Goal: Information Seeking & Learning: Learn about a topic

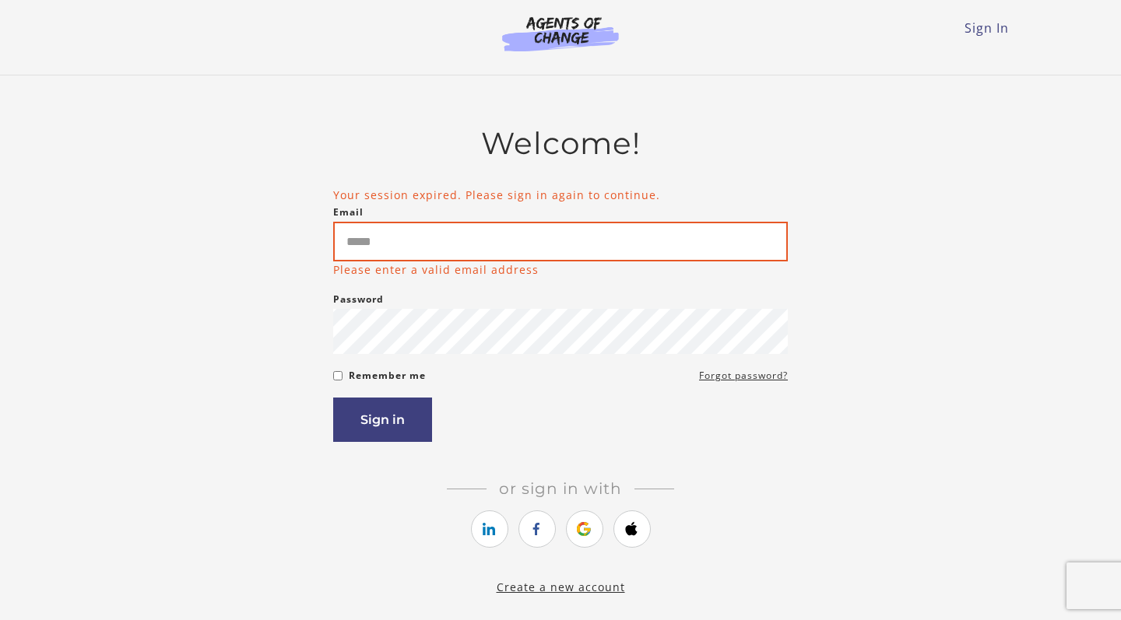
click at [444, 260] on input "Email" at bounding box center [560, 242] width 455 height 40
type input "**********"
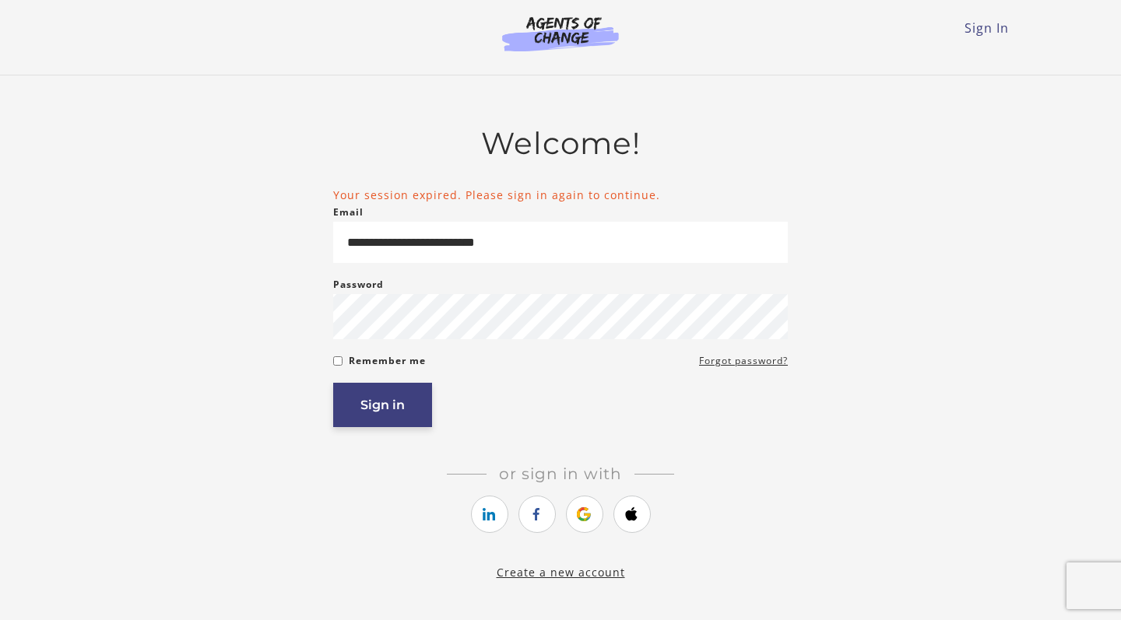
click at [381, 398] on button "Sign in" at bounding box center [382, 405] width 99 height 44
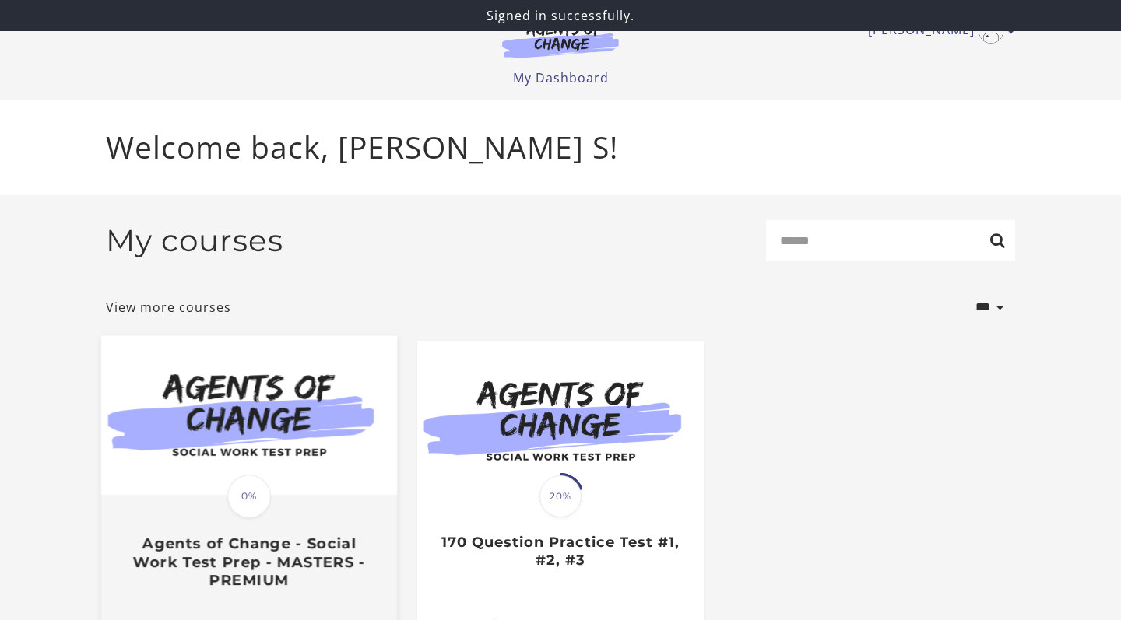
click at [262, 434] on img at bounding box center [249, 415] width 296 height 160
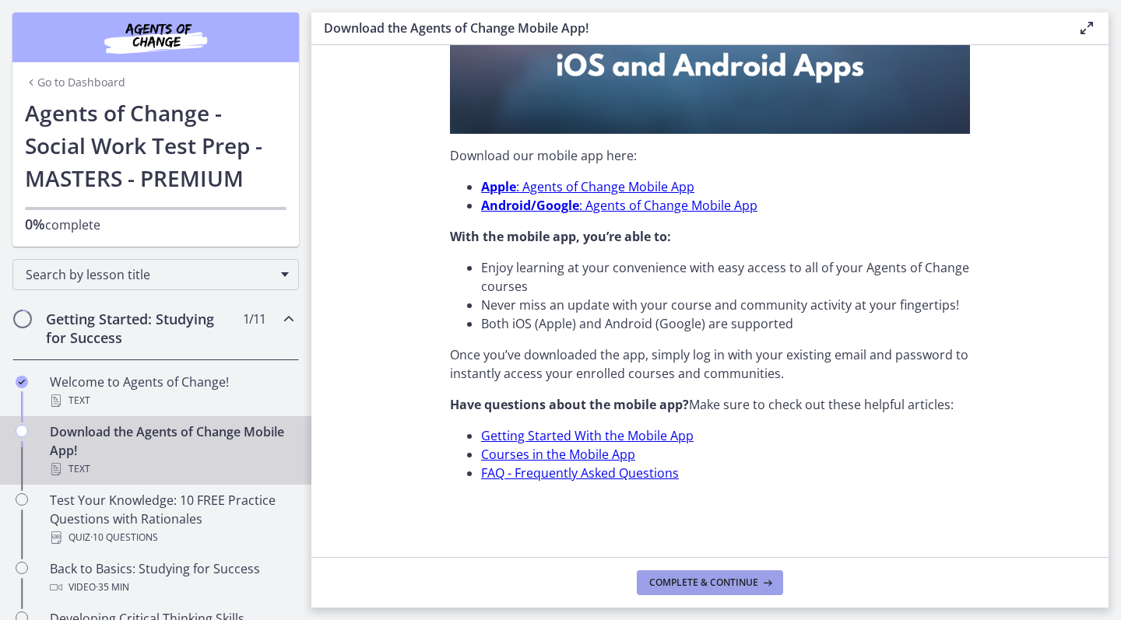
scroll to position [441, 0]
click at [662, 577] on span "Complete & continue" at bounding box center [703, 583] width 109 height 12
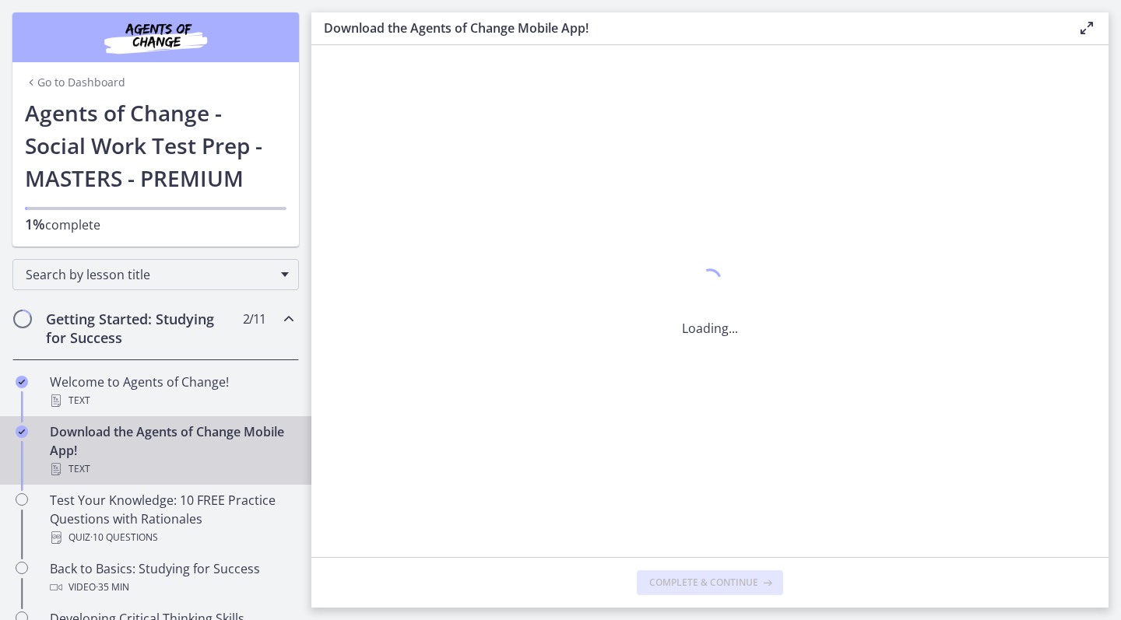
scroll to position [0, 0]
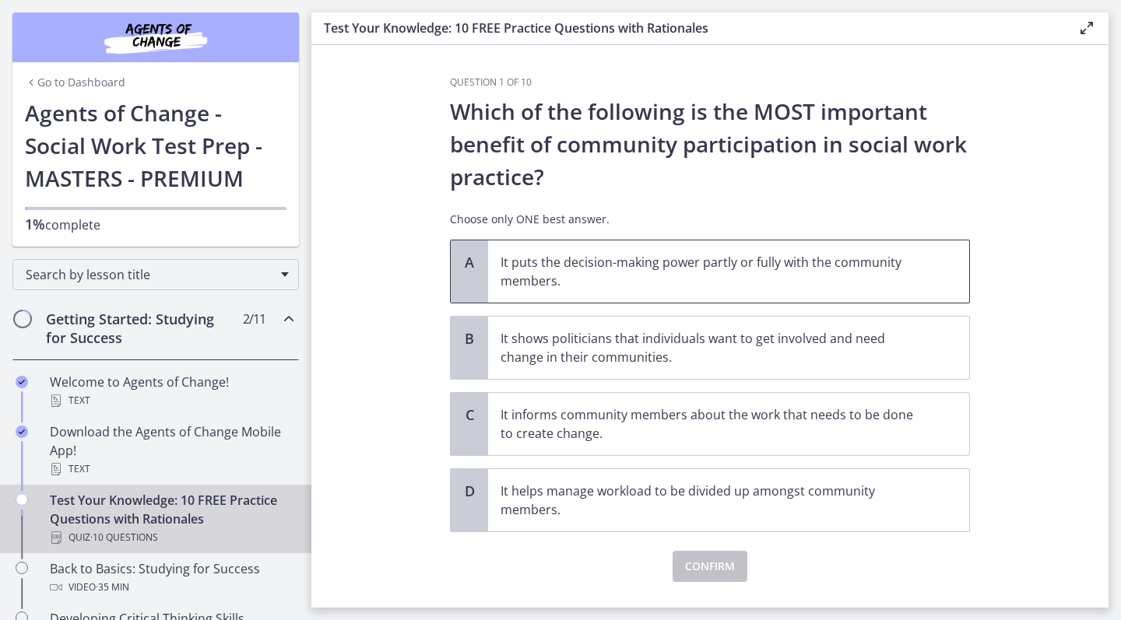
click at [547, 265] on p "It puts the decision-making power partly or fully with the community members." at bounding box center [712, 271] width 425 height 37
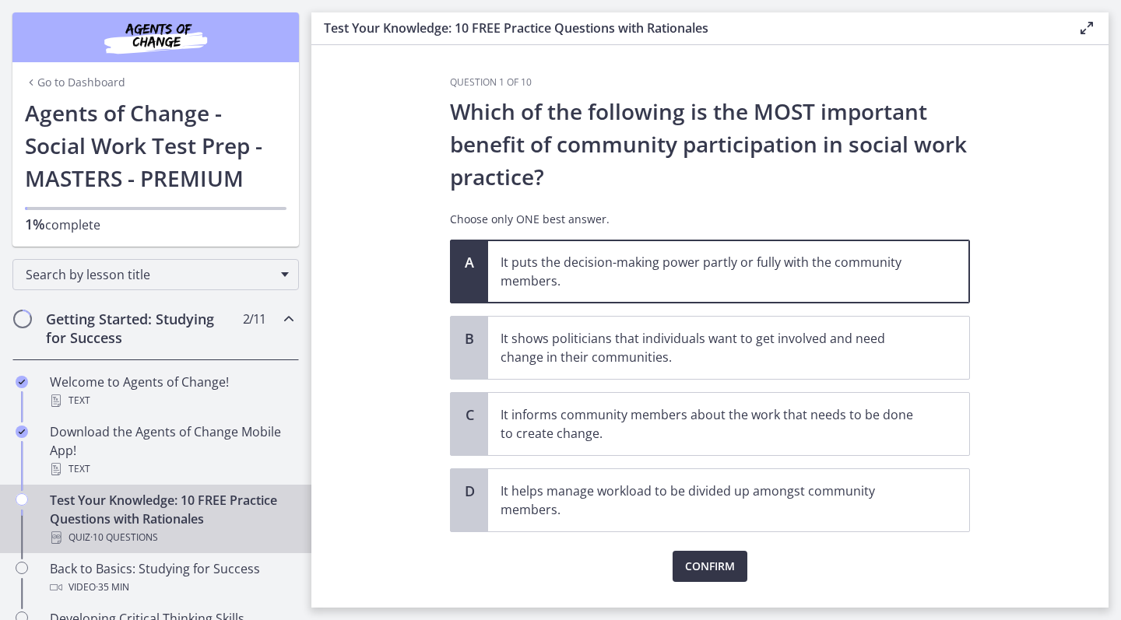
click at [700, 570] on span "Confirm" at bounding box center [710, 566] width 50 height 19
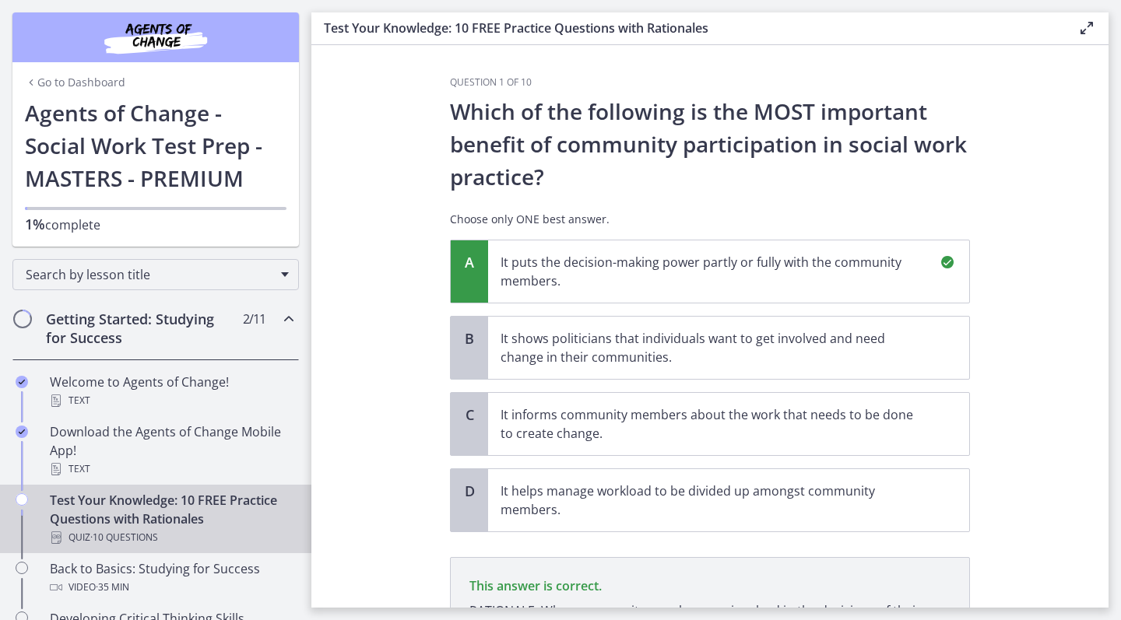
scroll to position [200, 0]
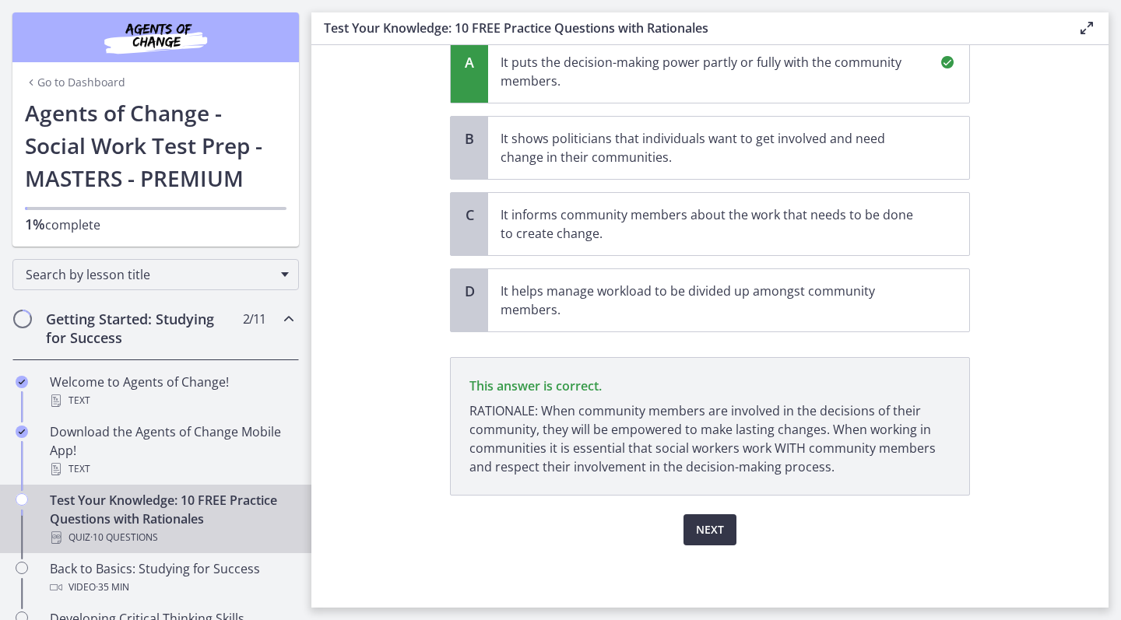
click at [704, 529] on span "Next" at bounding box center [710, 530] width 28 height 19
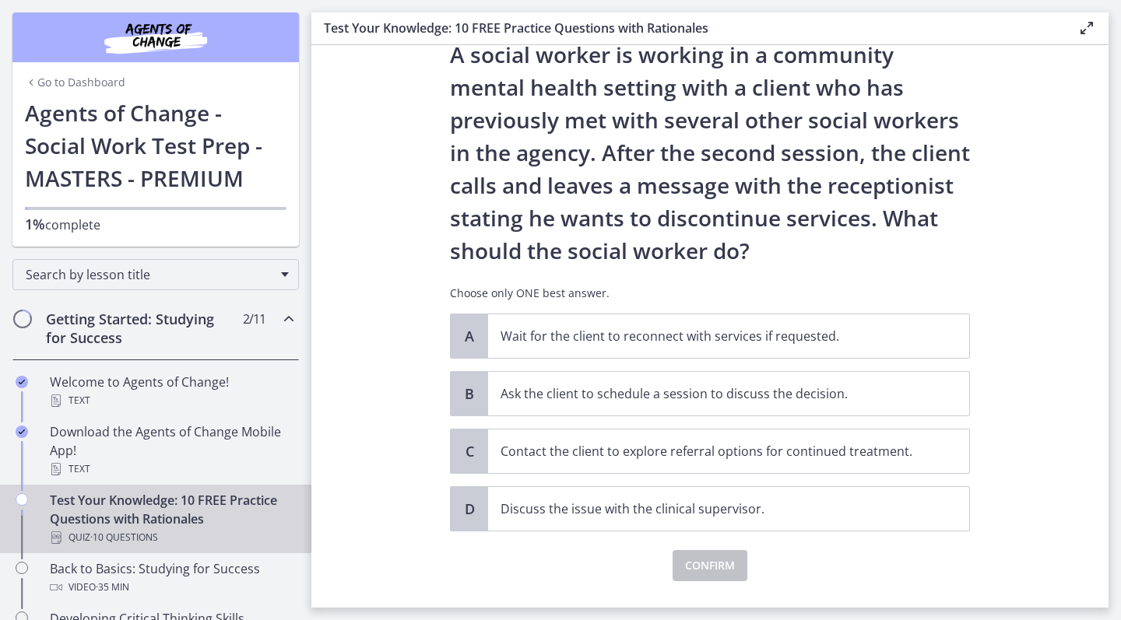
scroll to position [48, 0]
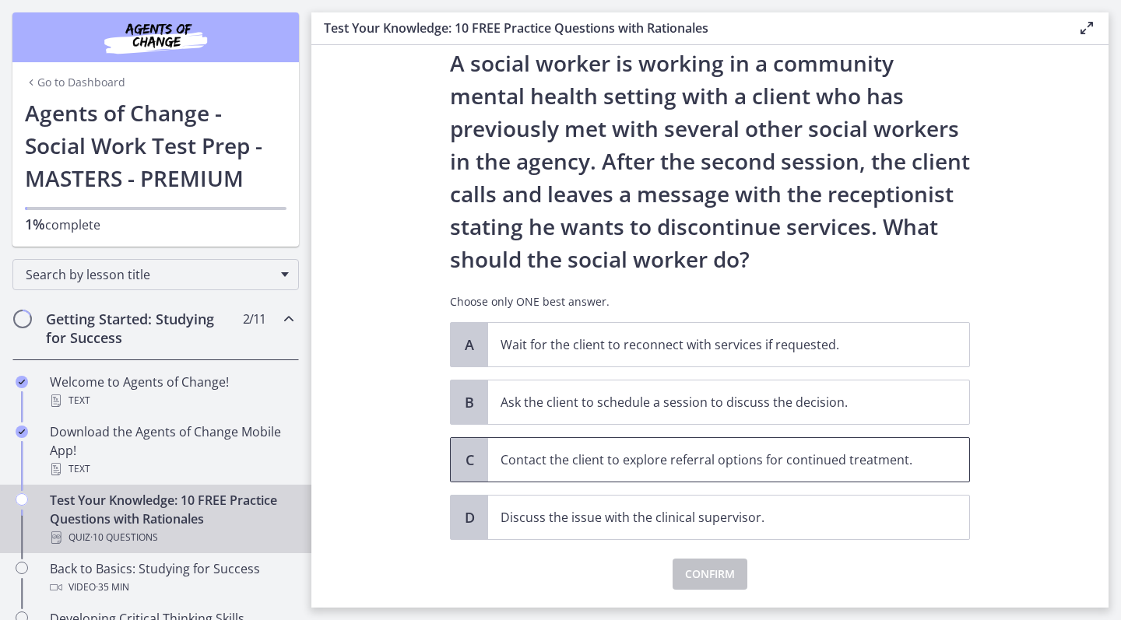
click at [636, 473] on span "Contact the client to explore referral options for continued treatment." at bounding box center [728, 460] width 481 height 44
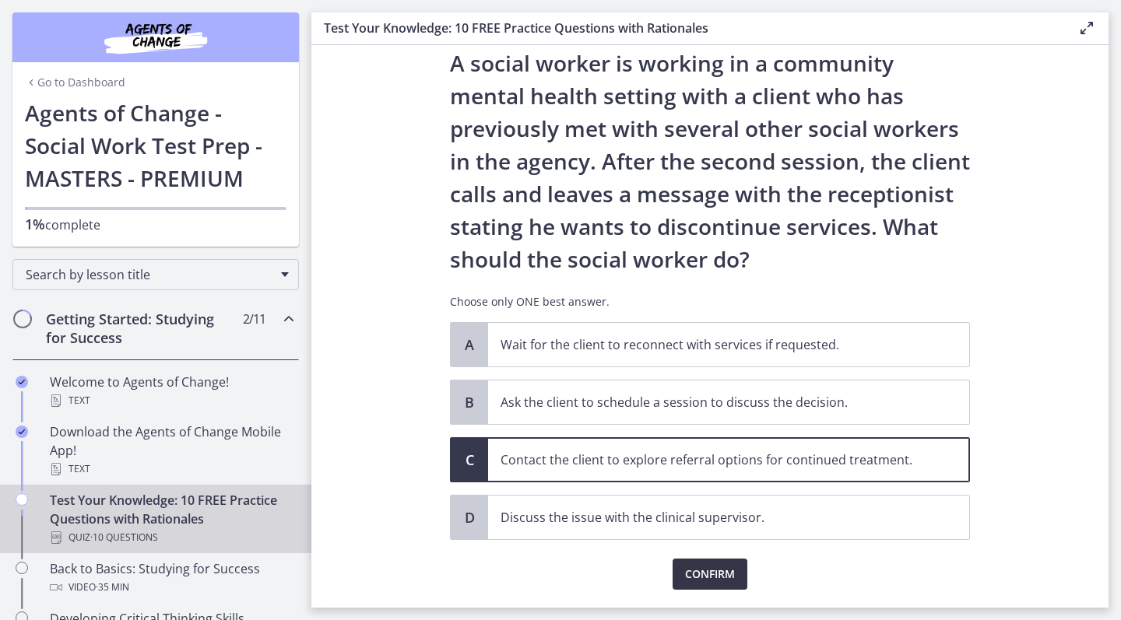
click at [678, 570] on button "Confirm" at bounding box center [709, 574] width 75 height 31
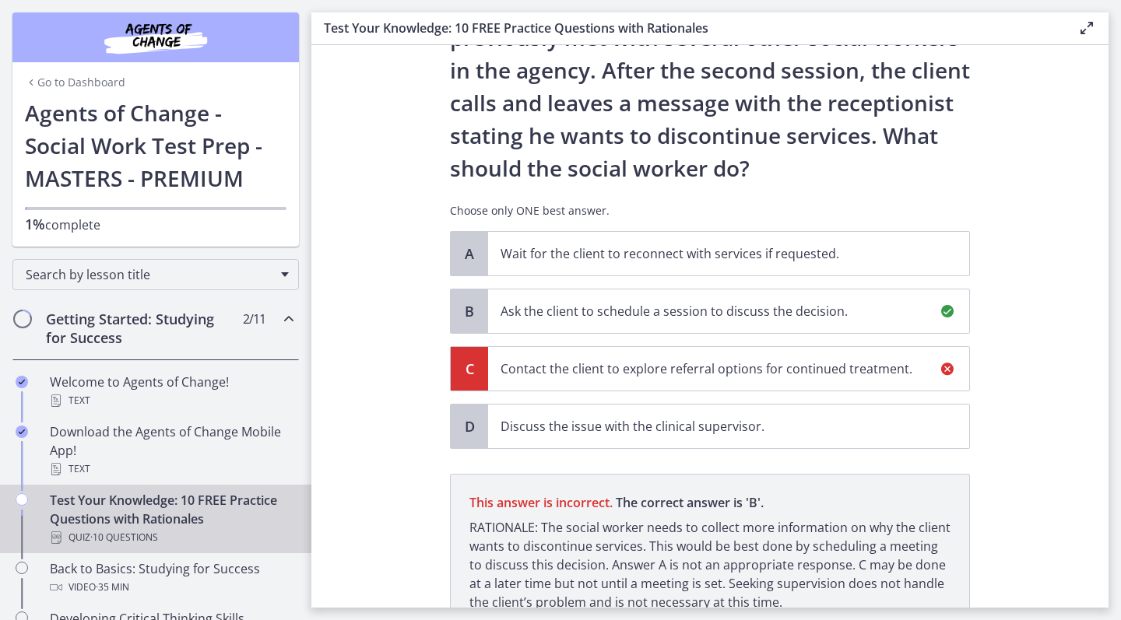
scroll to position [275, 0]
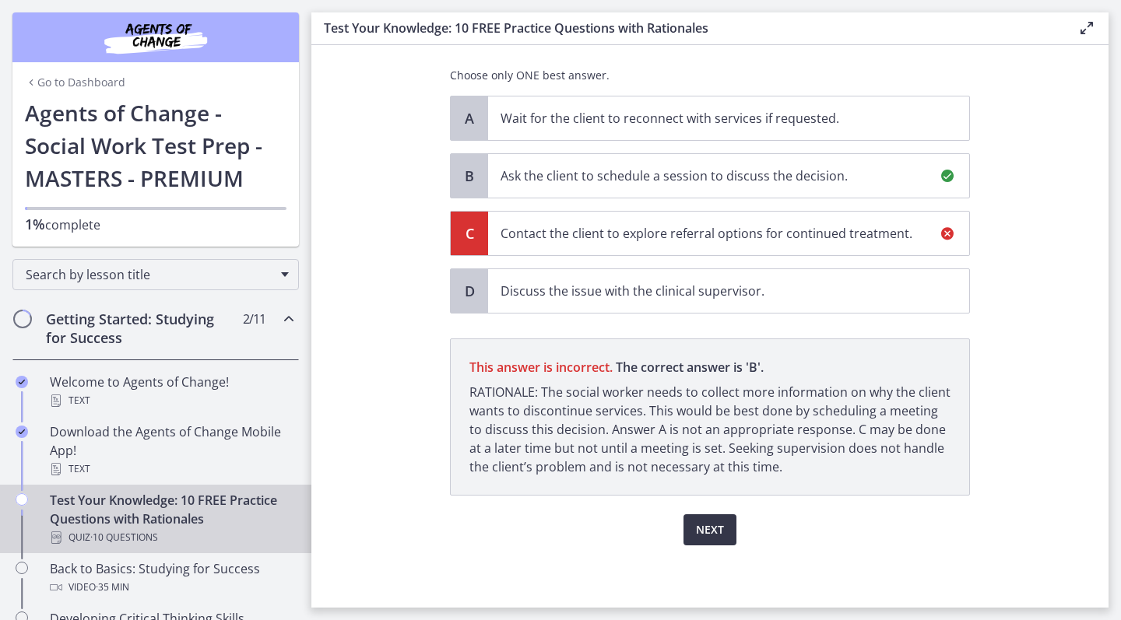
click at [703, 528] on span "Next" at bounding box center [710, 530] width 28 height 19
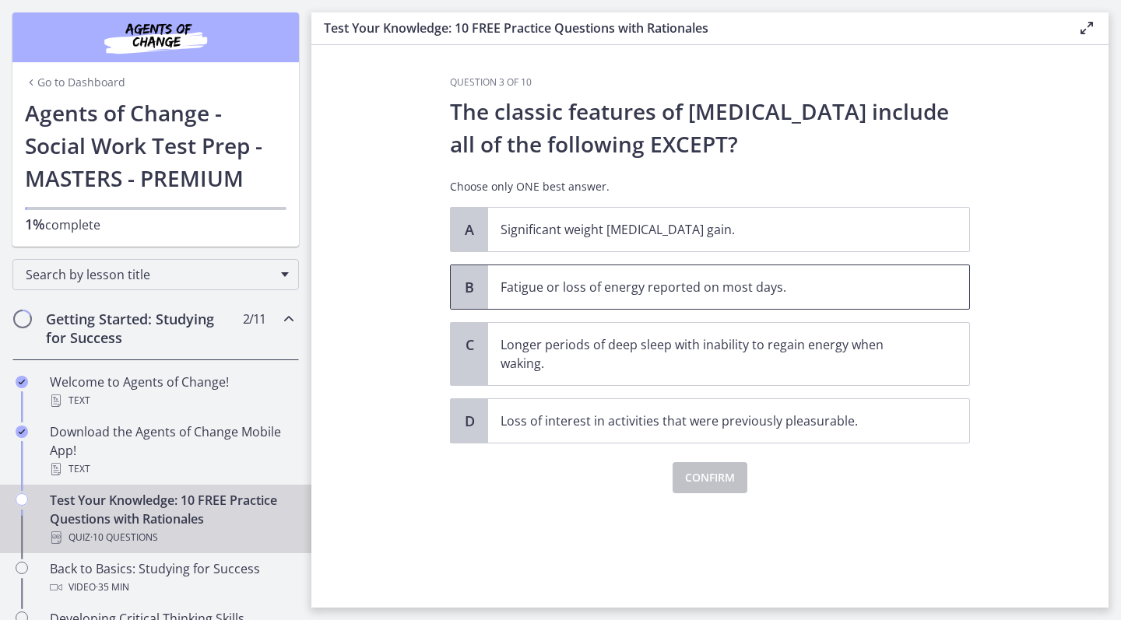
click at [584, 300] on span "Fatigue or loss of energy reported on most days." at bounding box center [728, 287] width 481 height 44
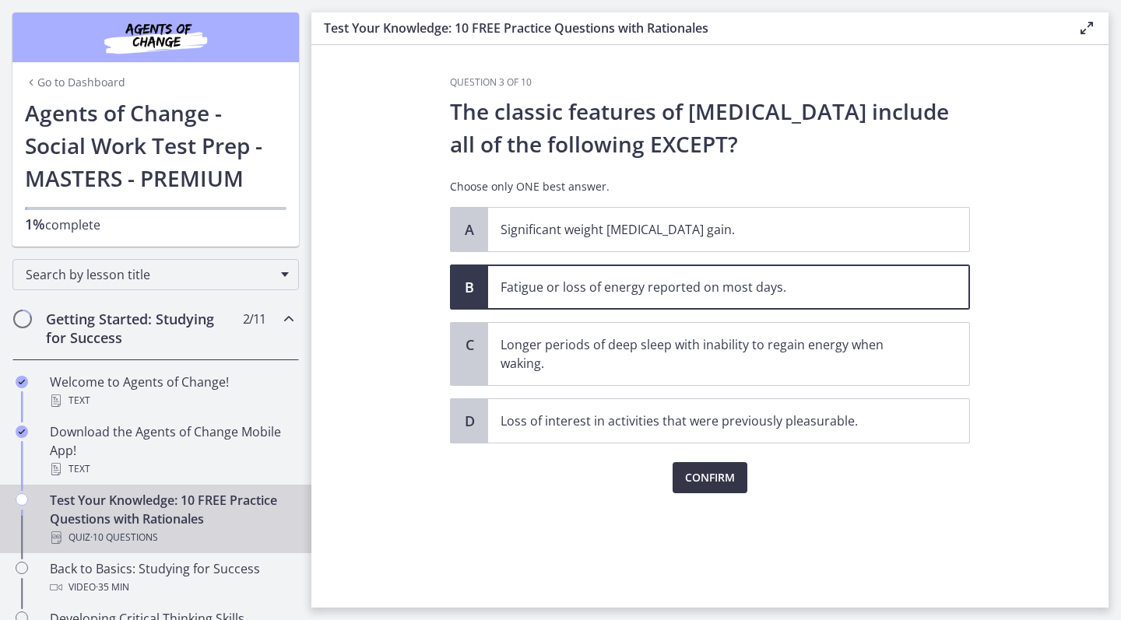
click at [676, 482] on button "Confirm" at bounding box center [709, 477] width 75 height 31
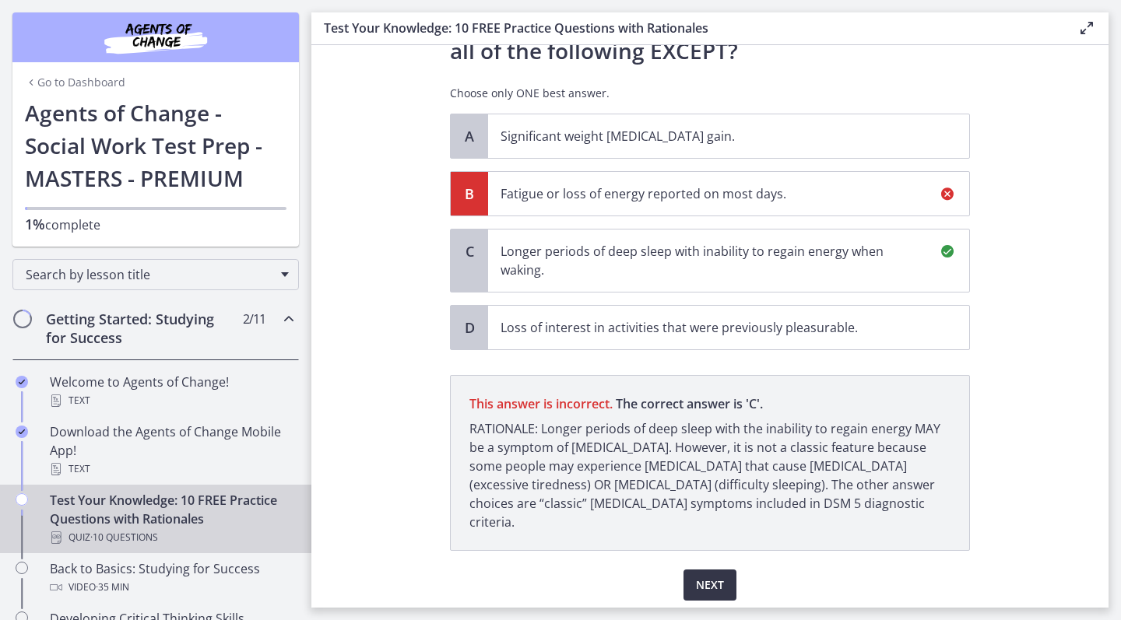
scroll to position [130, 0]
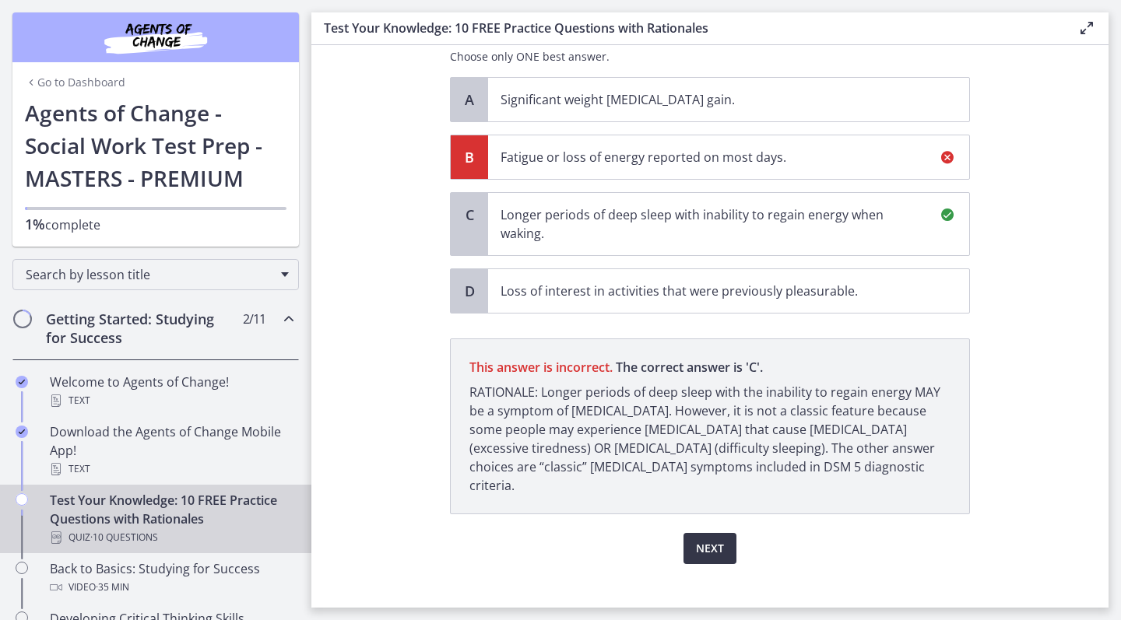
click at [716, 539] on span "Next" at bounding box center [710, 548] width 28 height 19
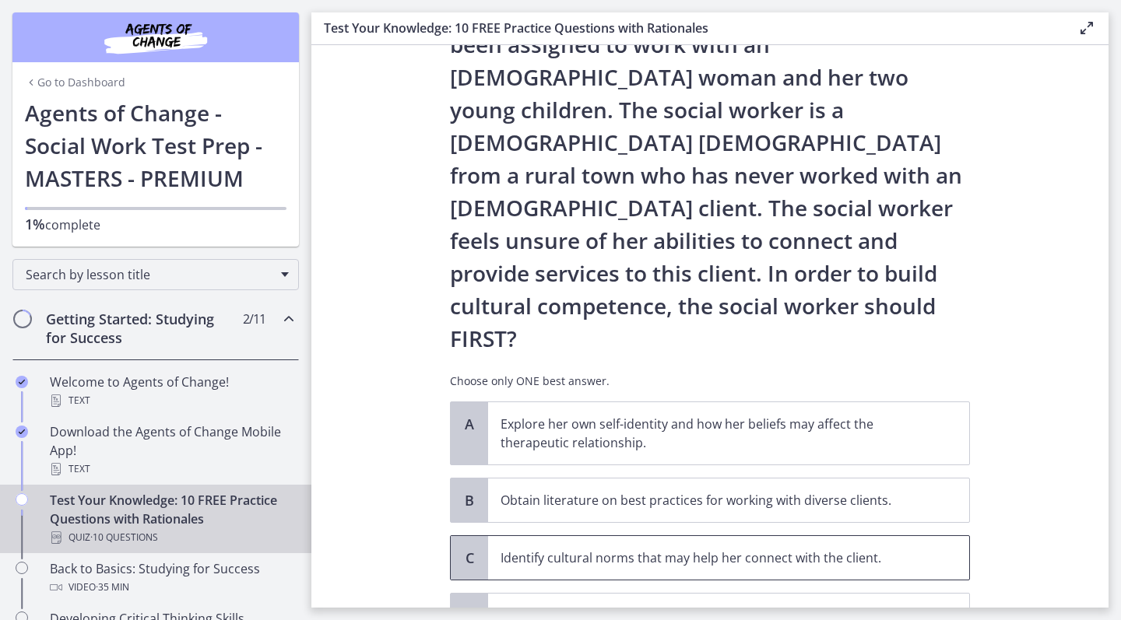
scroll to position [101, 0]
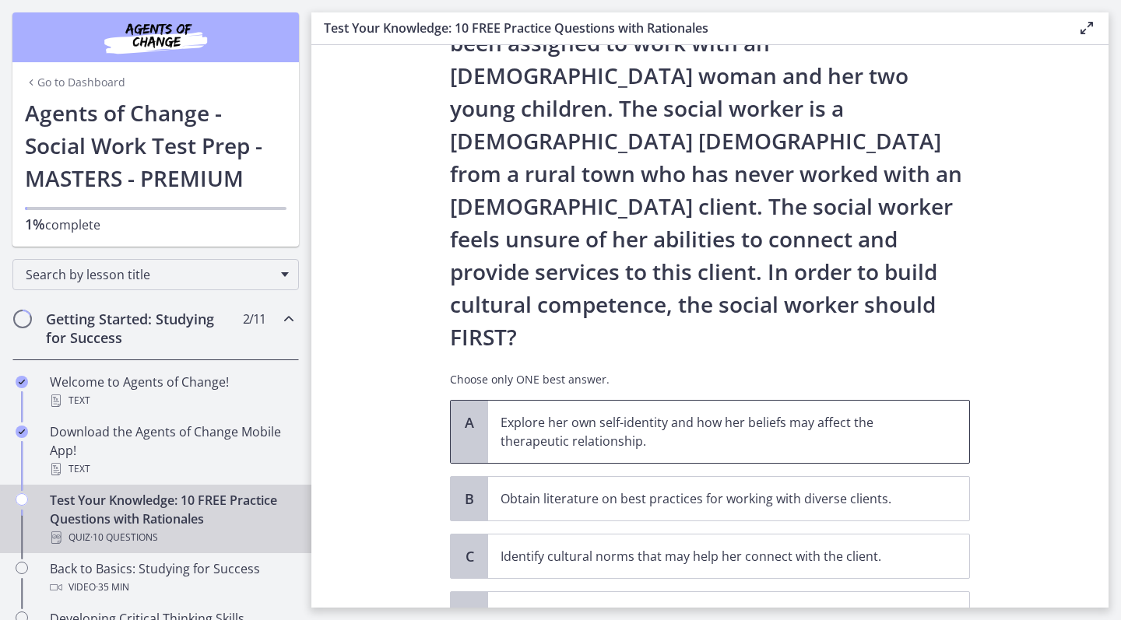
click at [693, 413] on p "Explore her own self-identity and how her beliefs may affect the therapeutic re…" at bounding box center [712, 431] width 425 height 37
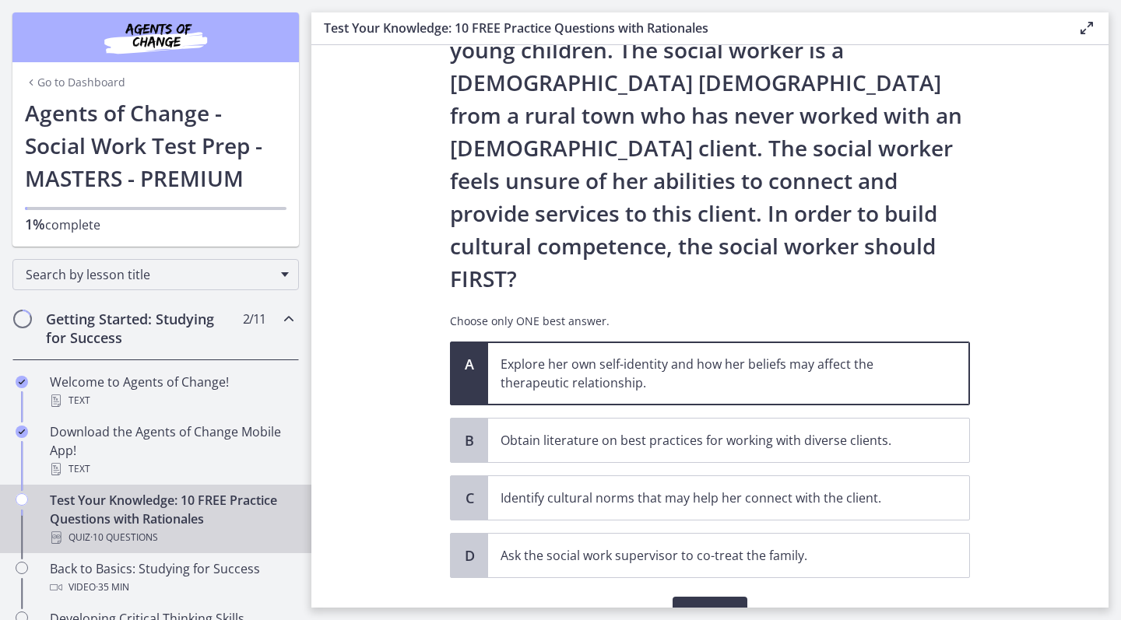
scroll to position [176, 0]
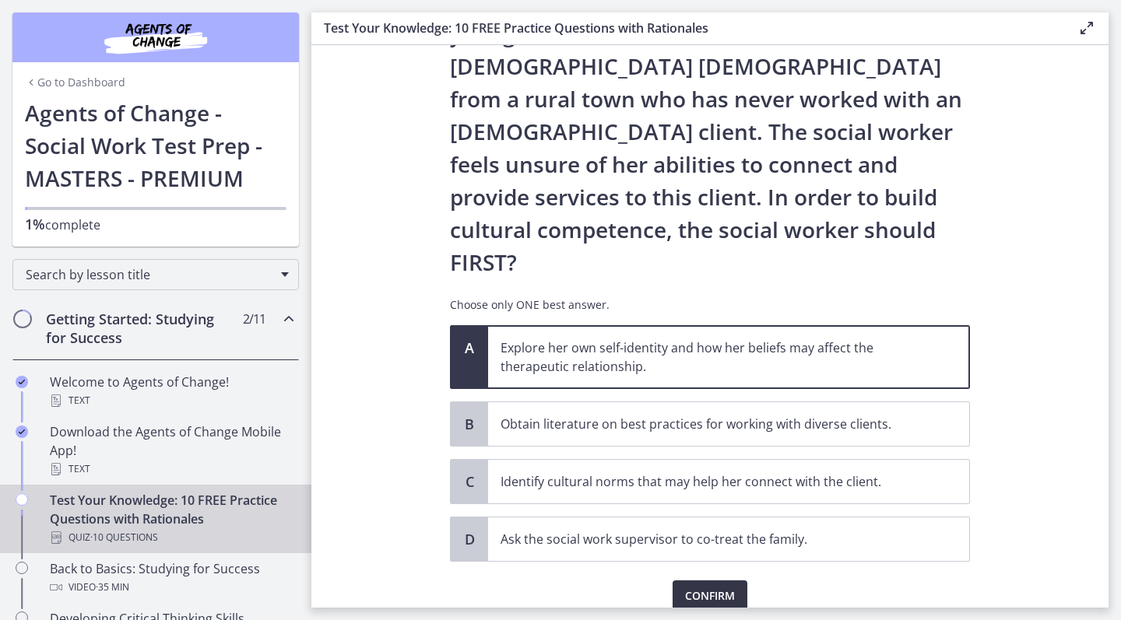
click at [721, 587] on span "Confirm" at bounding box center [710, 596] width 50 height 19
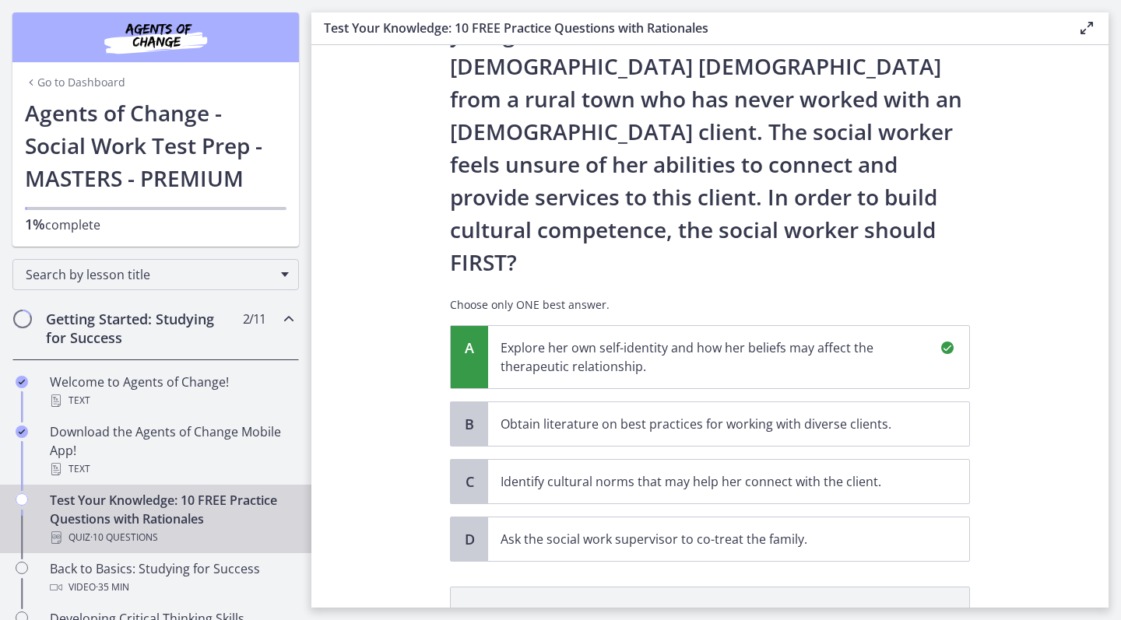
scroll to position [359, 0]
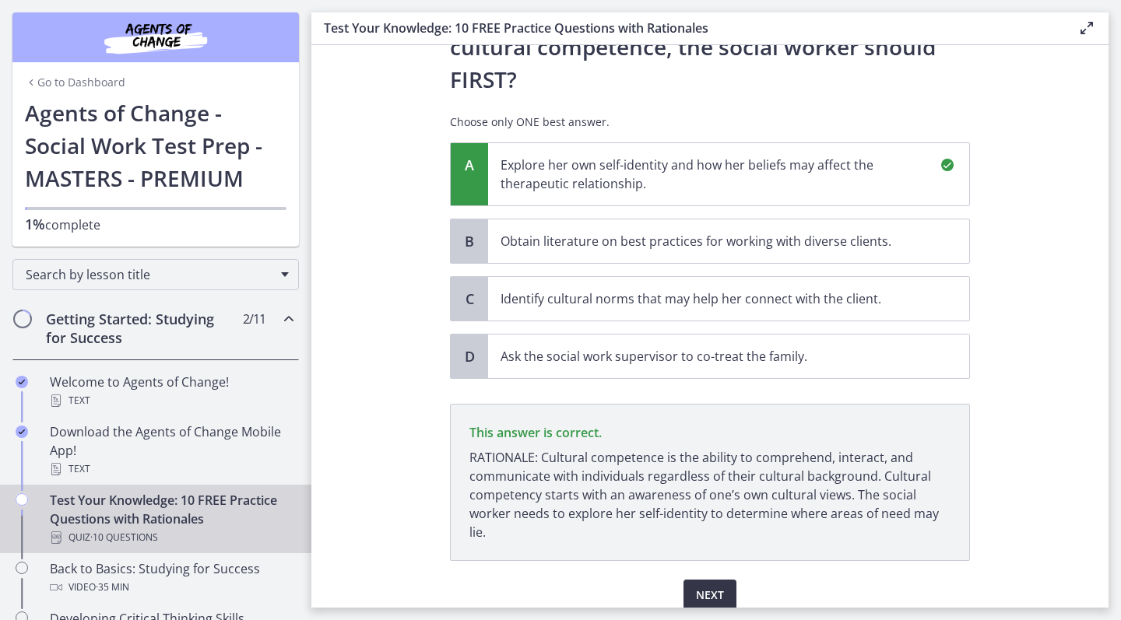
click at [718, 580] on button "Next" at bounding box center [709, 595] width 53 height 31
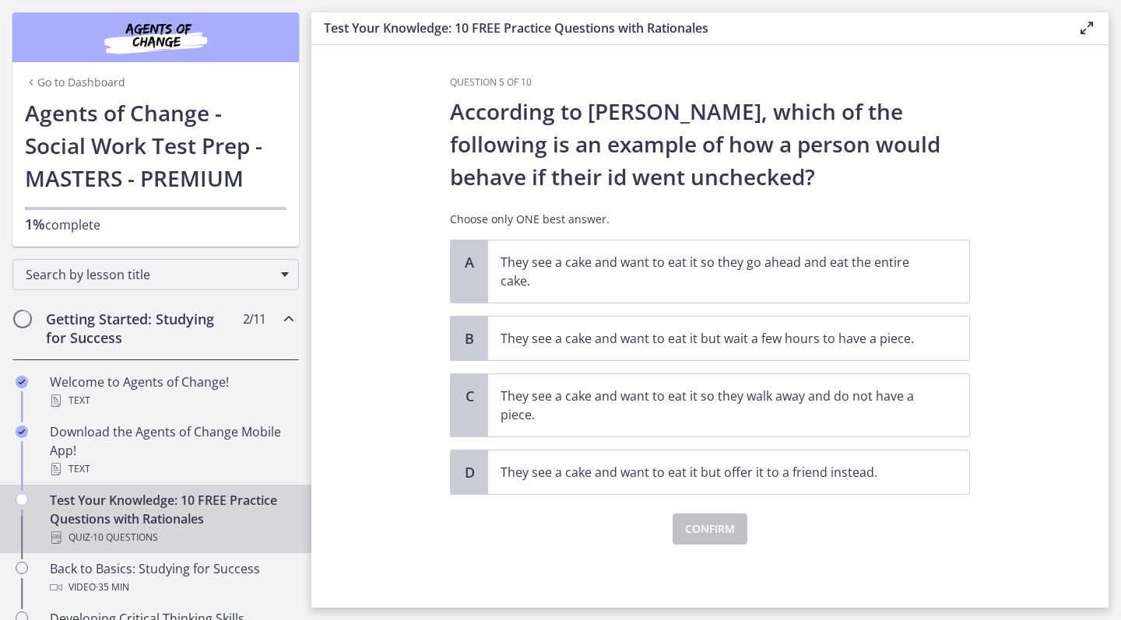
scroll to position [0, 0]
click at [655, 283] on p "They see a cake and want to eat it so they go ahead and eat the entire cake." at bounding box center [712, 271] width 425 height 37
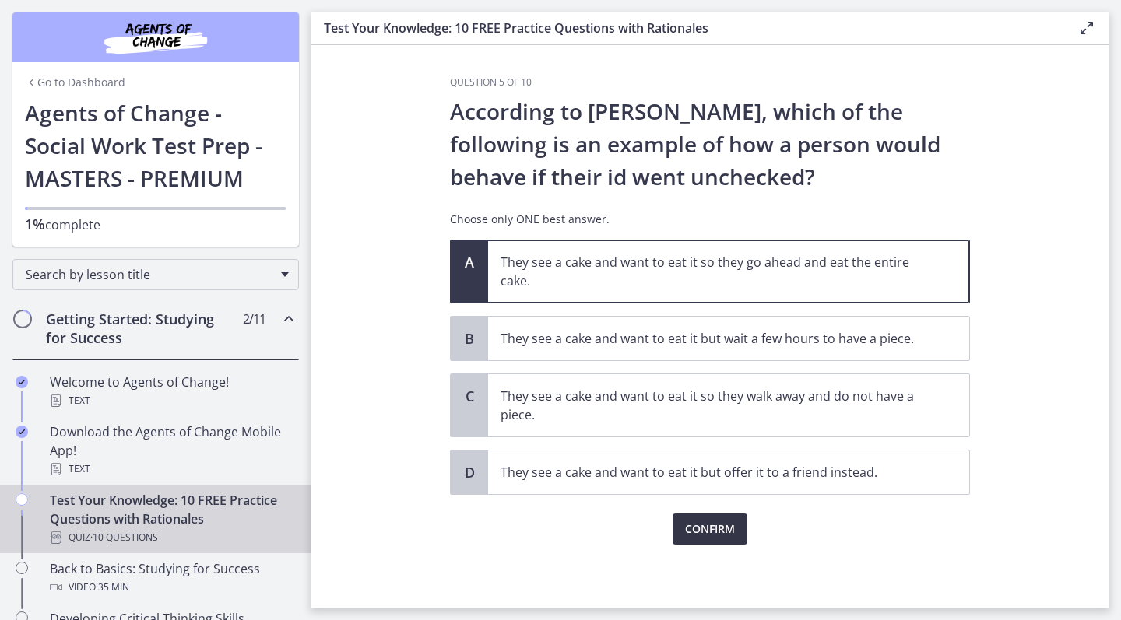
click at [700, 524] on span "Confirm" at bounding box center [710, 529] width 50 height 19
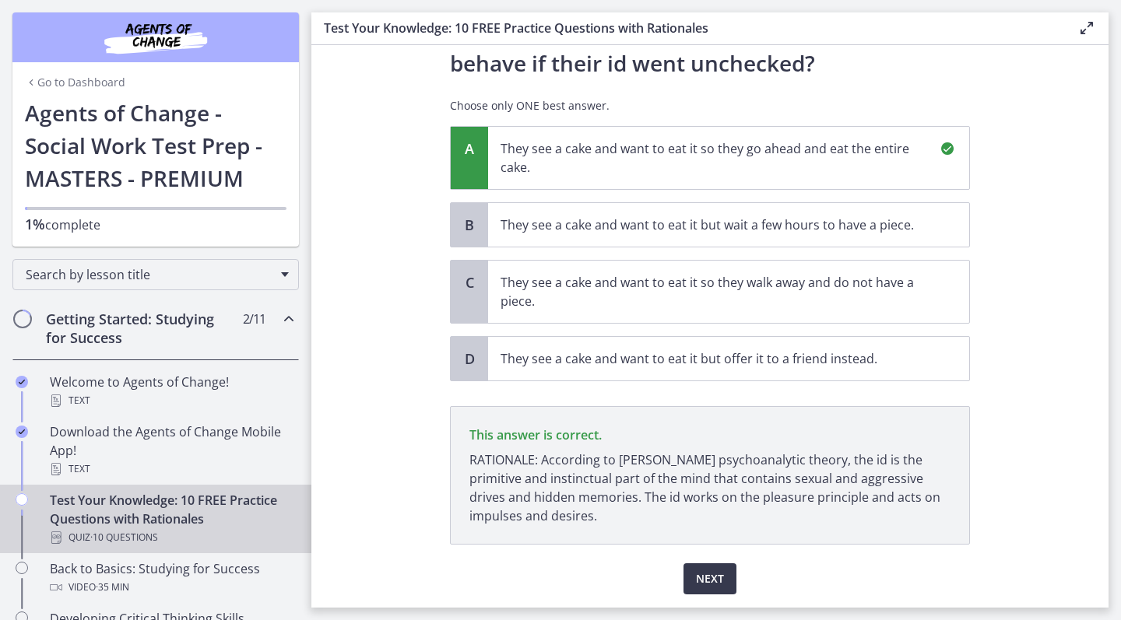
scroll to position [163, 0]
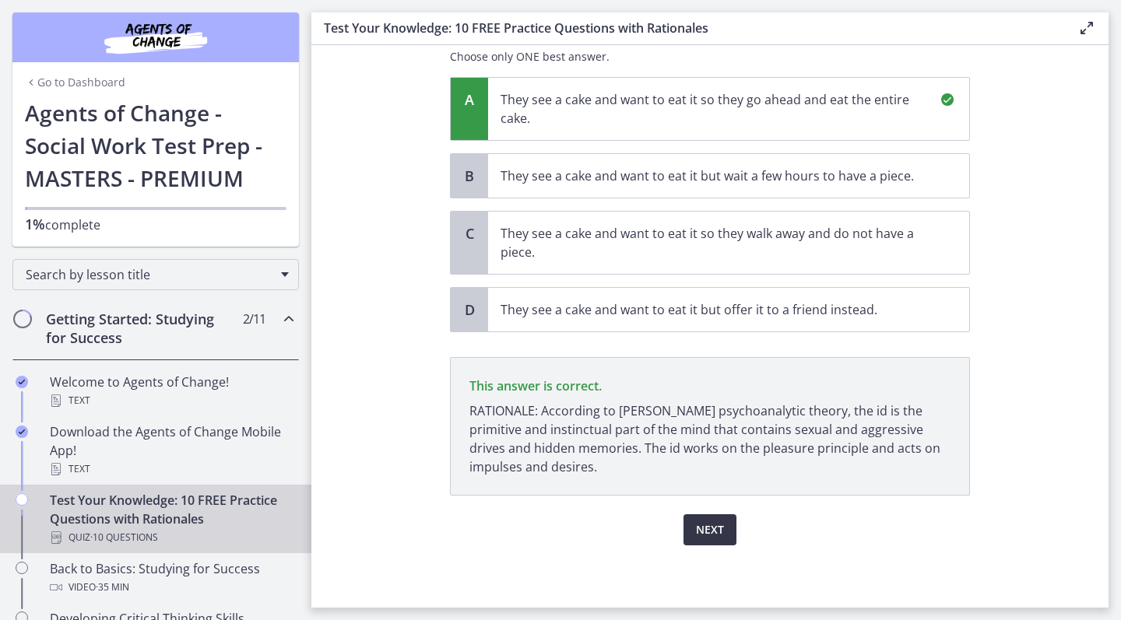
click at [707, 536] on span "Next" at bounding box center [710, 530] width 28 height 19
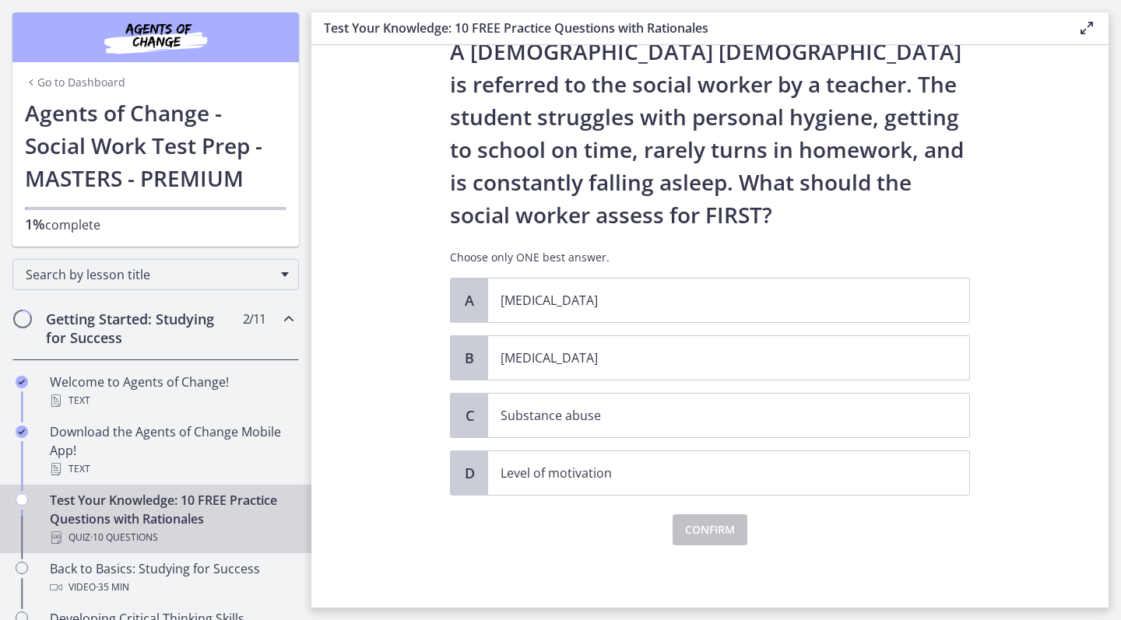
scroll to position [0, 0]
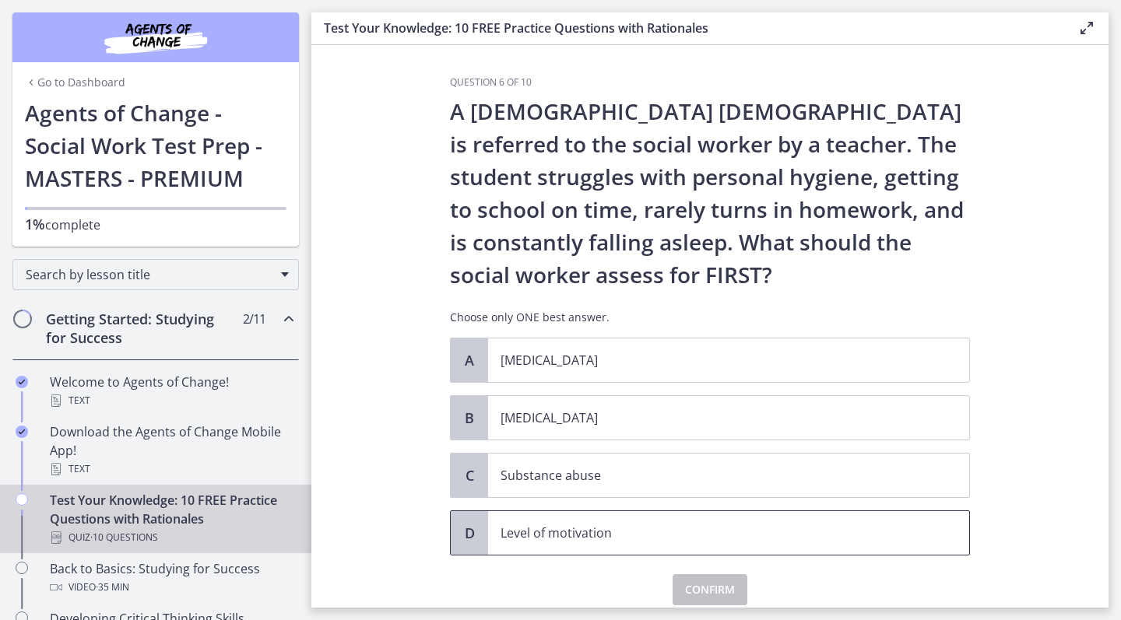
click at [707, 536] on p "Level of motivation" at bounding box center [712, 533] width 425 height 19
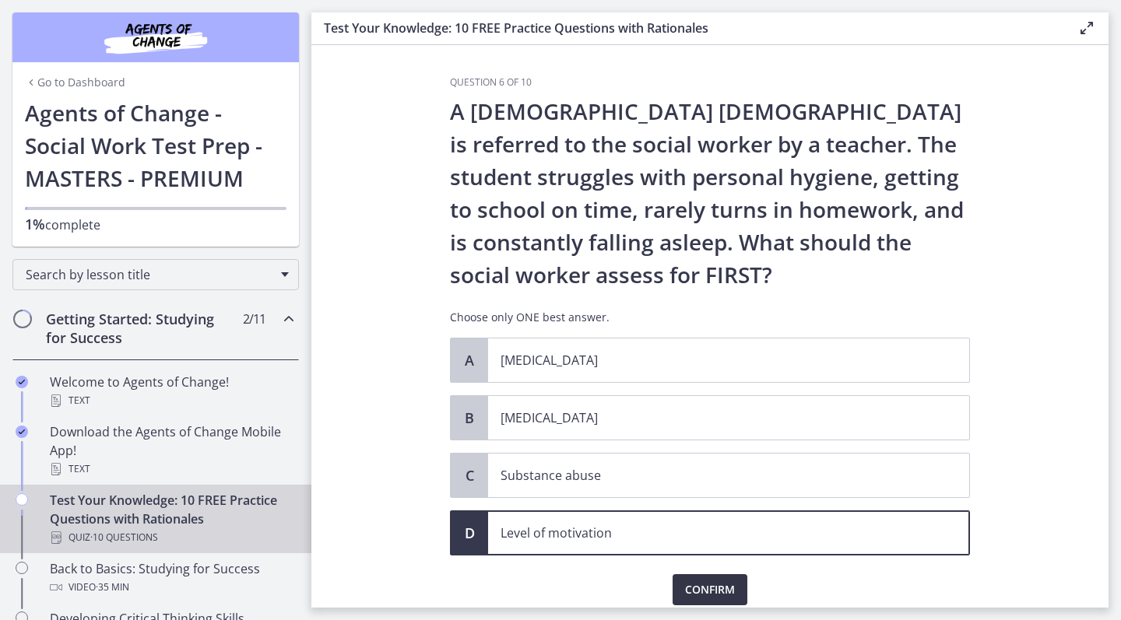
click at [711, 585] on span "Confirm" at bounding box center [710, 590] width 50 height 19
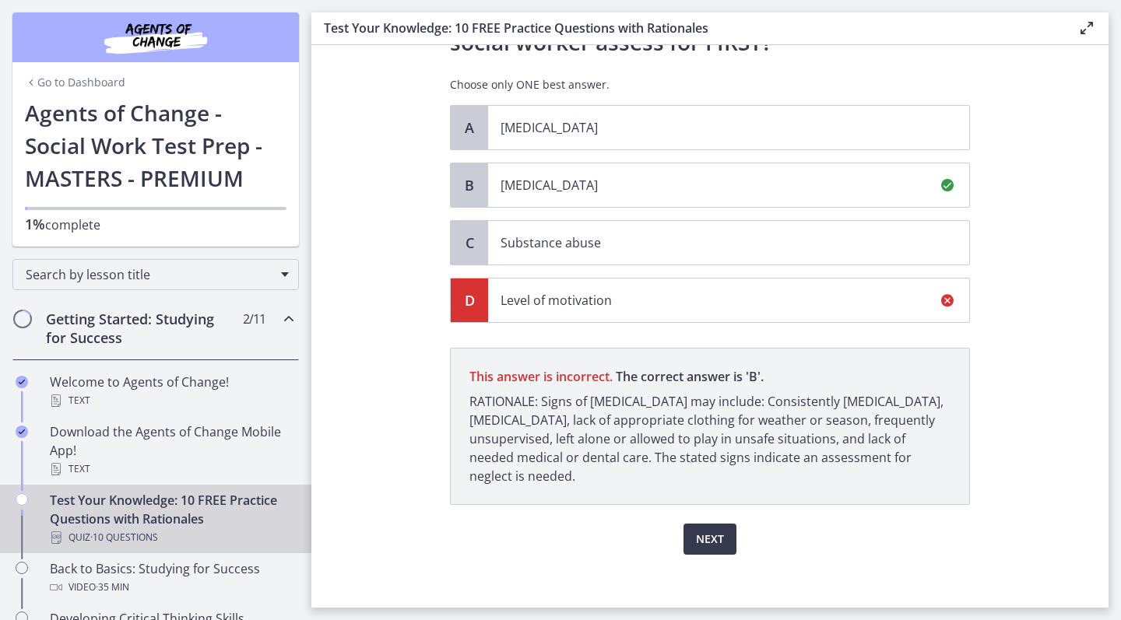
scroll to position [233, 0]
click at [700, 544] on span "Next" at bounding box center [710, 538] width 28 height 19
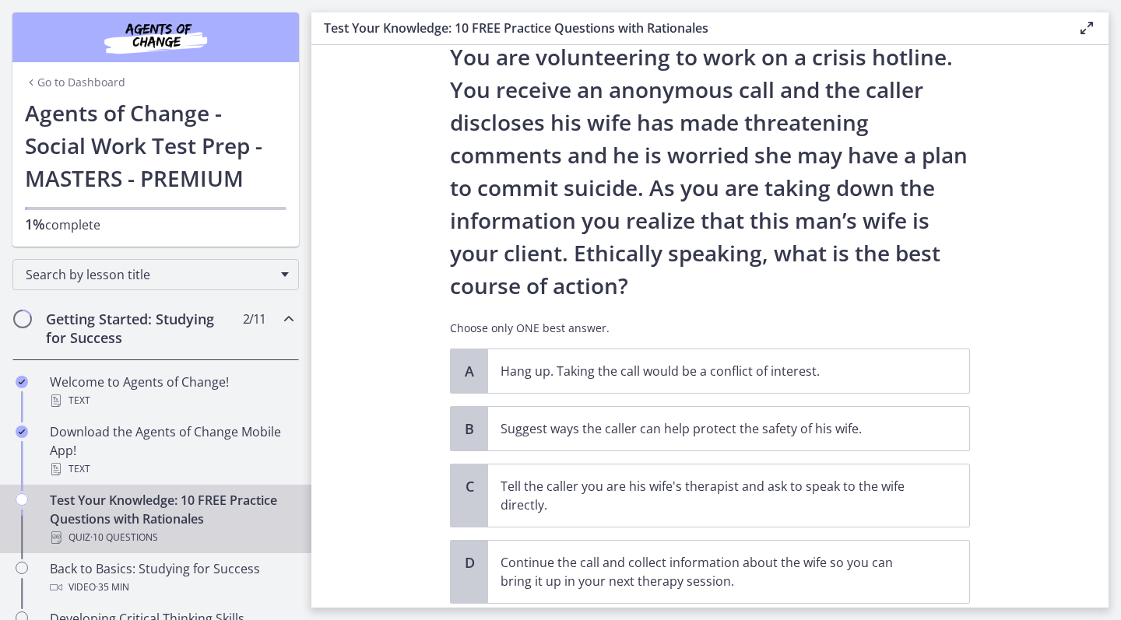
scroll to position [55, 0]
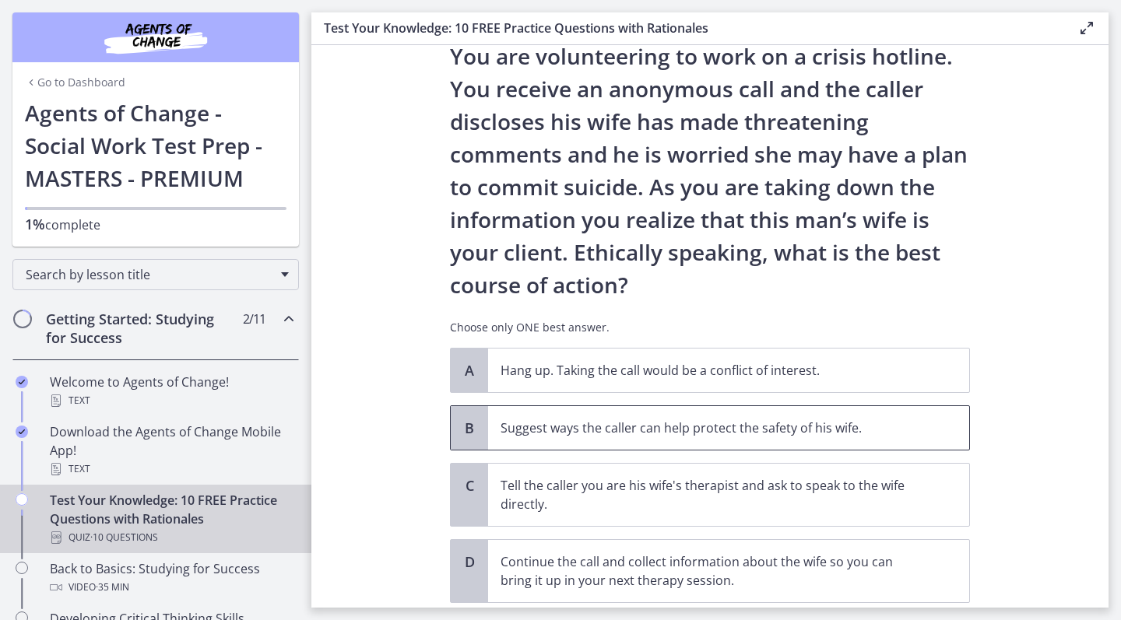
click at [767, 432] on p "Suggest ways the caller can help protect the safety of his wife." at bounding box center [712, 428] width 425 height 19
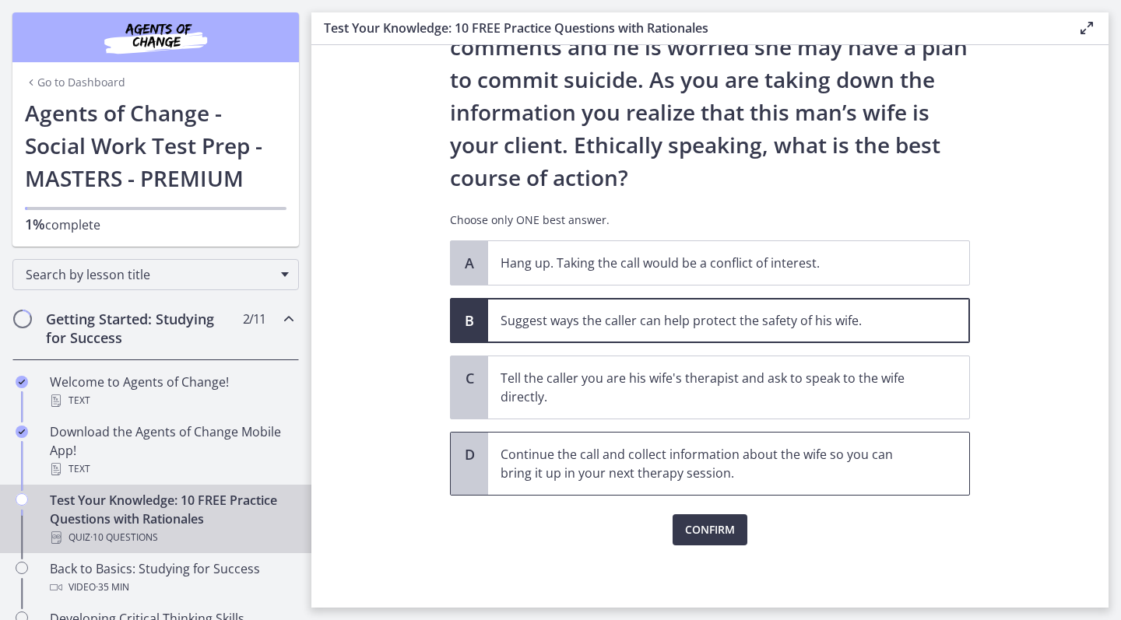
scroll to position [163, 0]
click at [721, 537] on span "Confirm" at bounding box center [710, 530] width 50 height 19
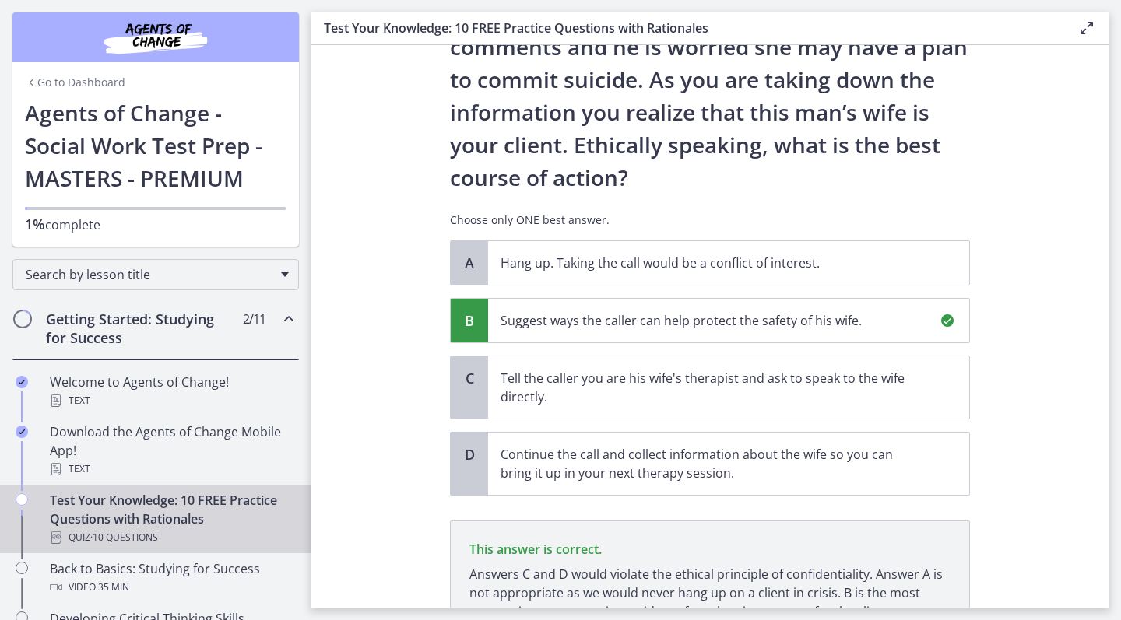
scroll to position [307, 0]
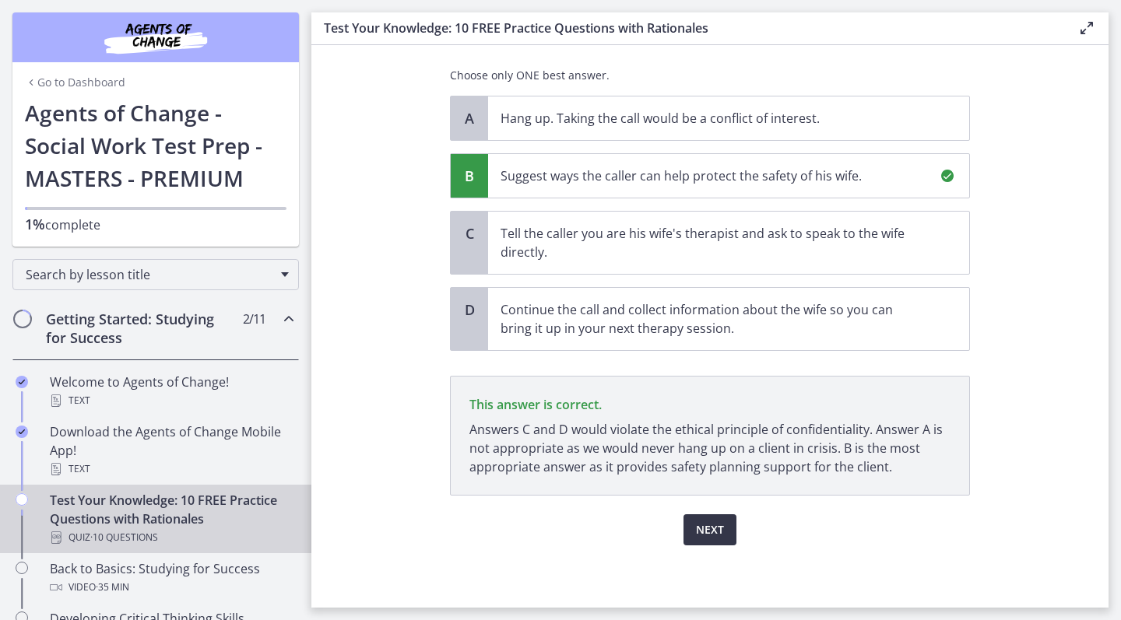
click at [704, 531] on span "Next" at bounding box center [710, 530] width 28 height 19
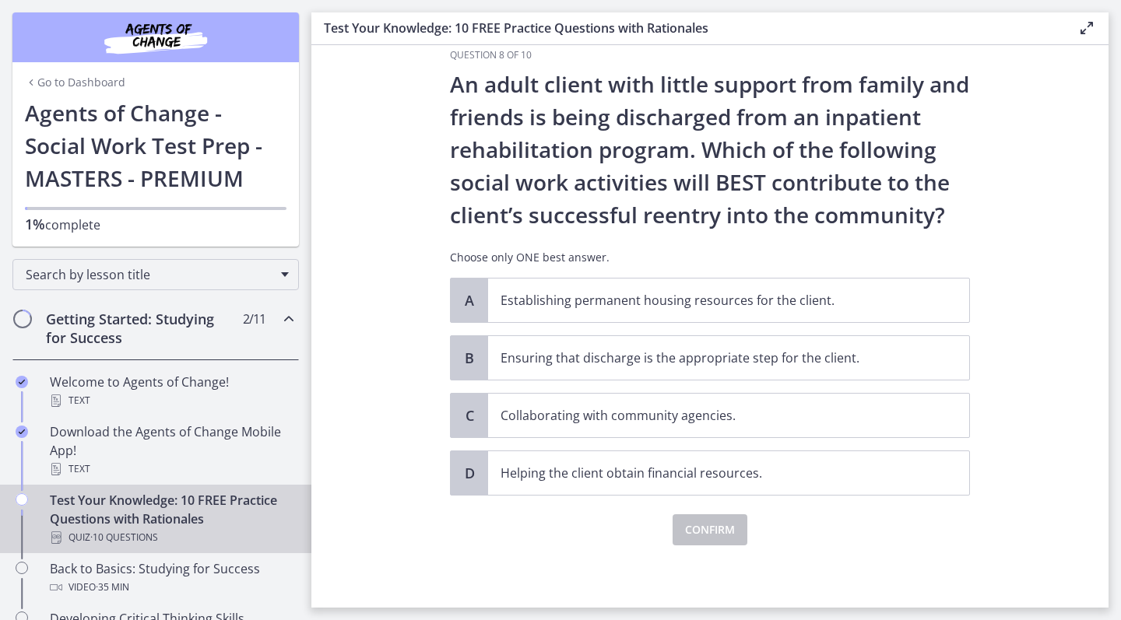
scroll to position [0, 0]
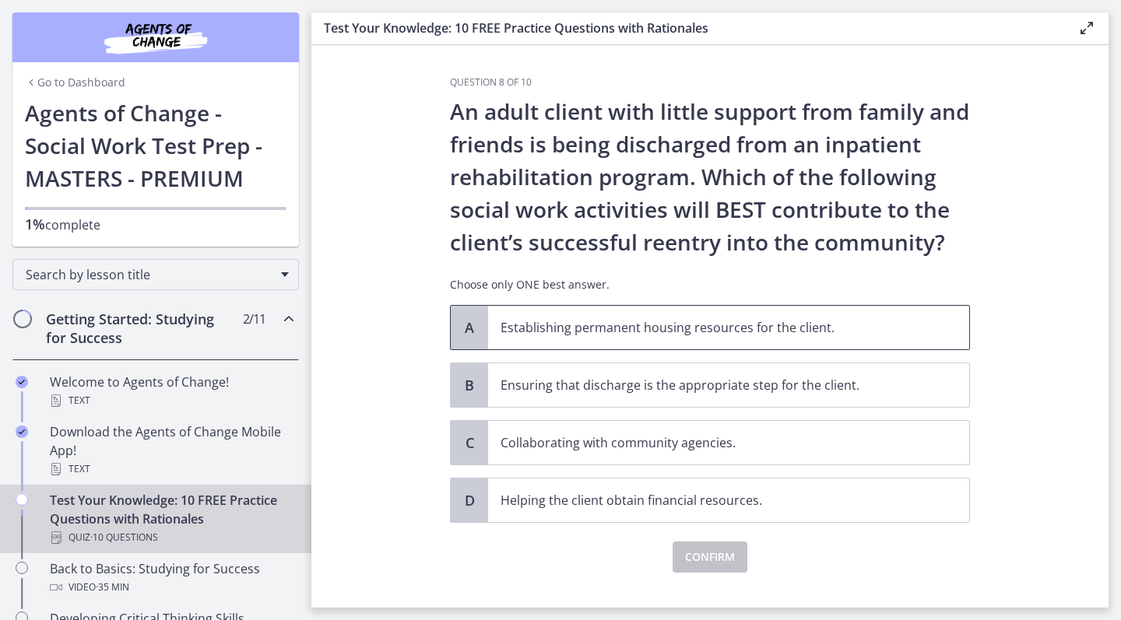
click at [902, 332] on p "Establishing permanent housing resources for the client." at bounding box center [712, 327] width 425 height 19
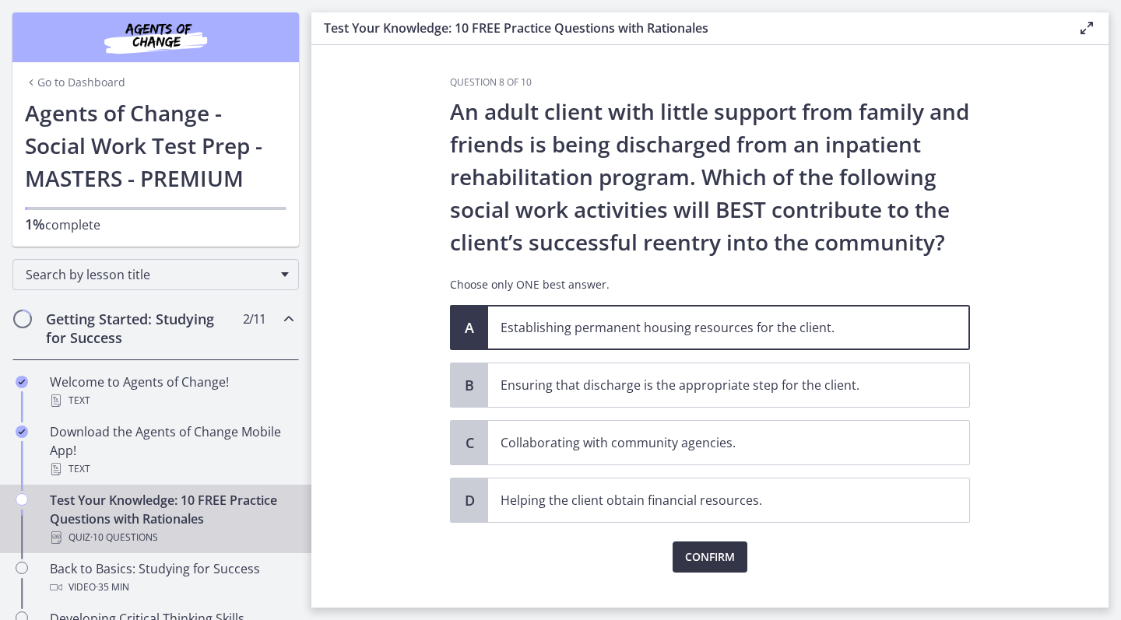
click at [721, 562] on span "Confirm" at bounding box center [710, 557] width 50 height 19
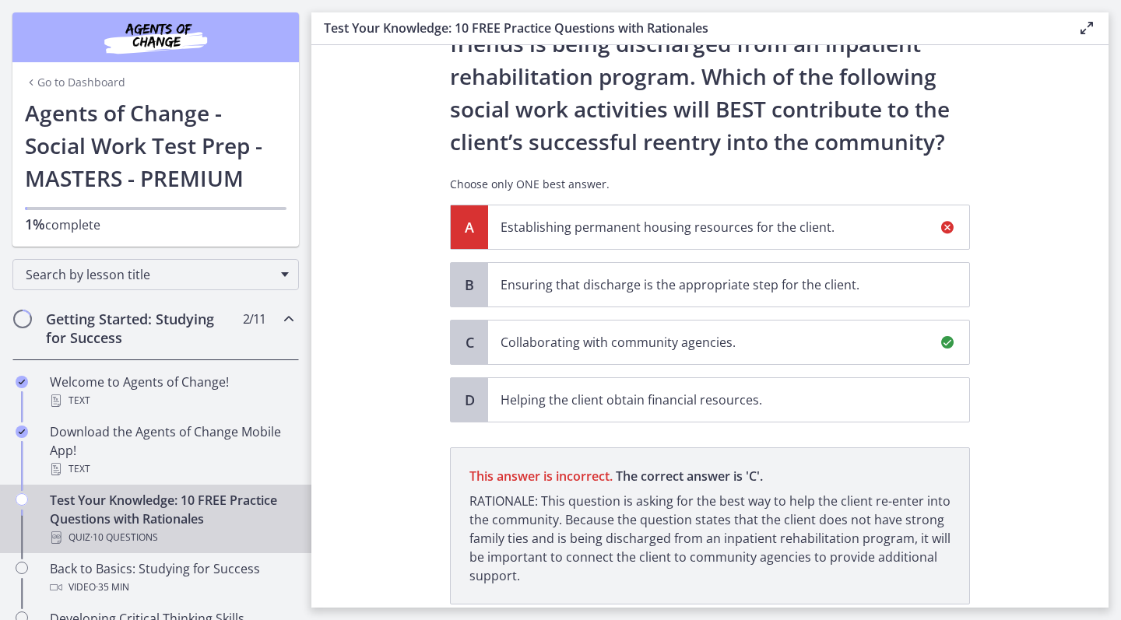
scroll to position [209, 0]
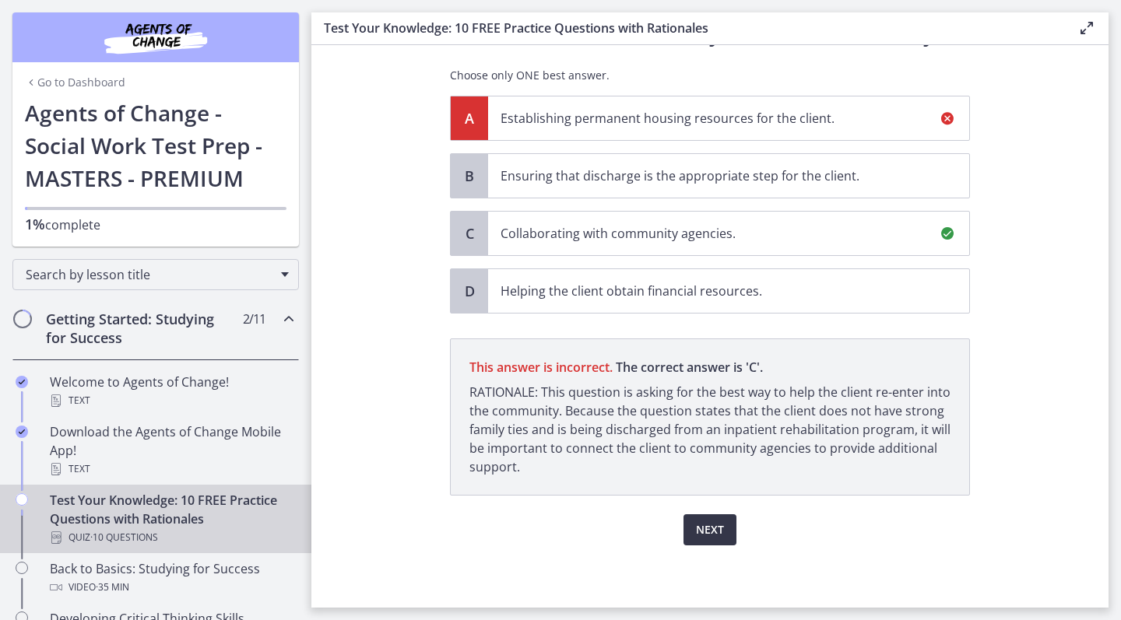
click at [701, 527] on span "Next" at bounding box center [710, 530] width 28 height 19
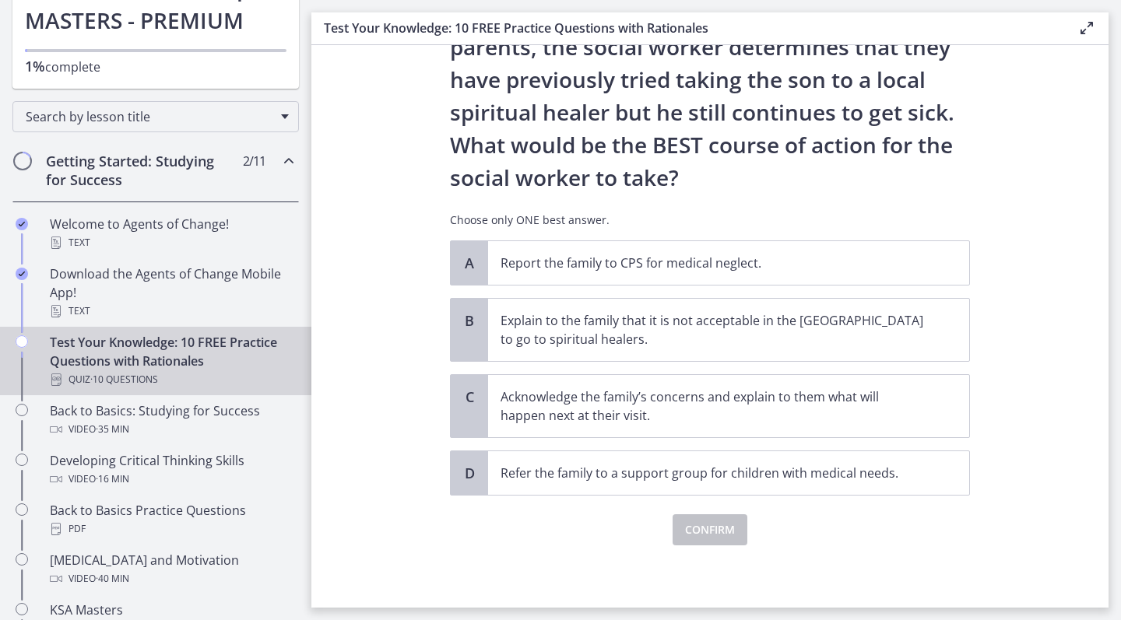
scroll to position [261, 0]
click at [820, 426] on span "Acknowledge the family’s concerns and explain to them what will happen next at …" at bounding box center [728, 406] width 481 height 62
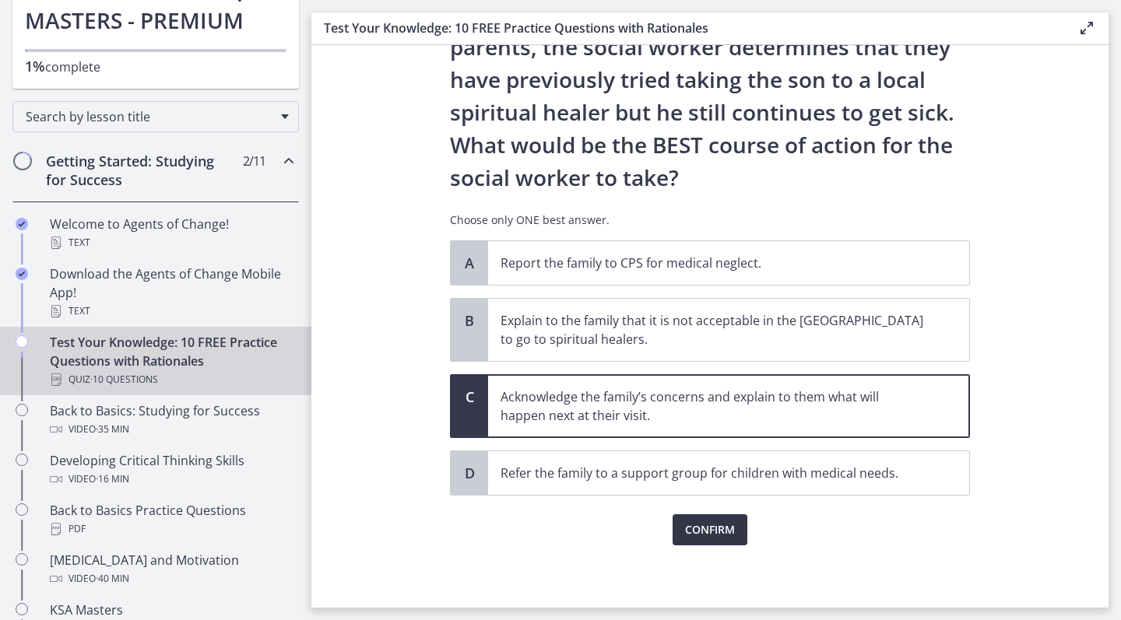
scroll to position [0, 0]
click at [702, 542] on button "Confirm" at bounding box center [709, 529] width 75 height 31
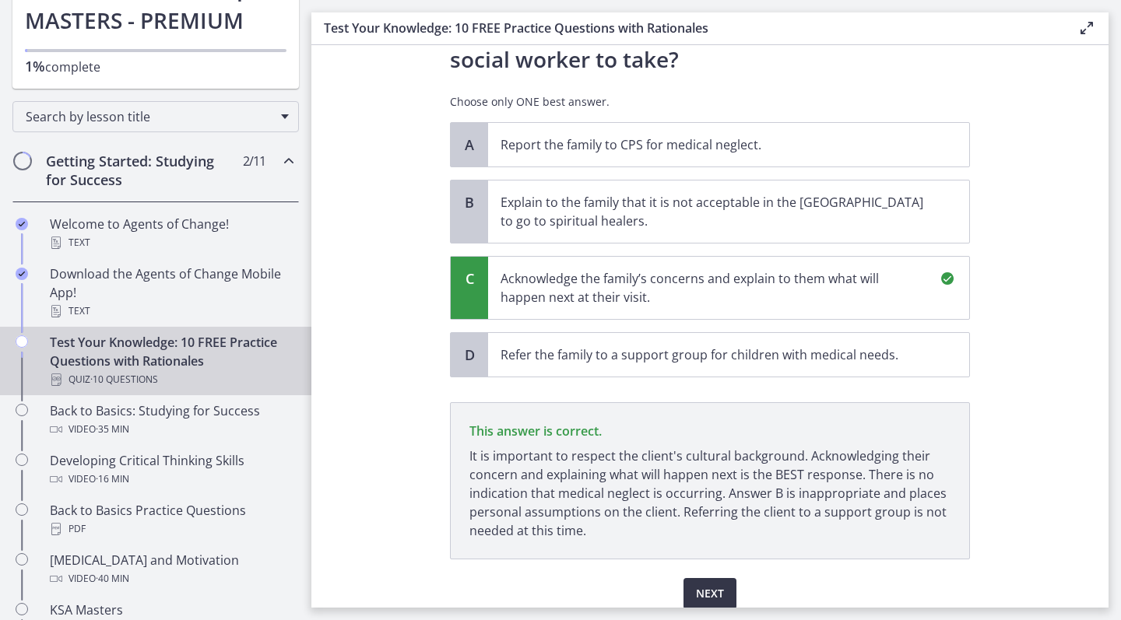
scroll to position [443, 0]
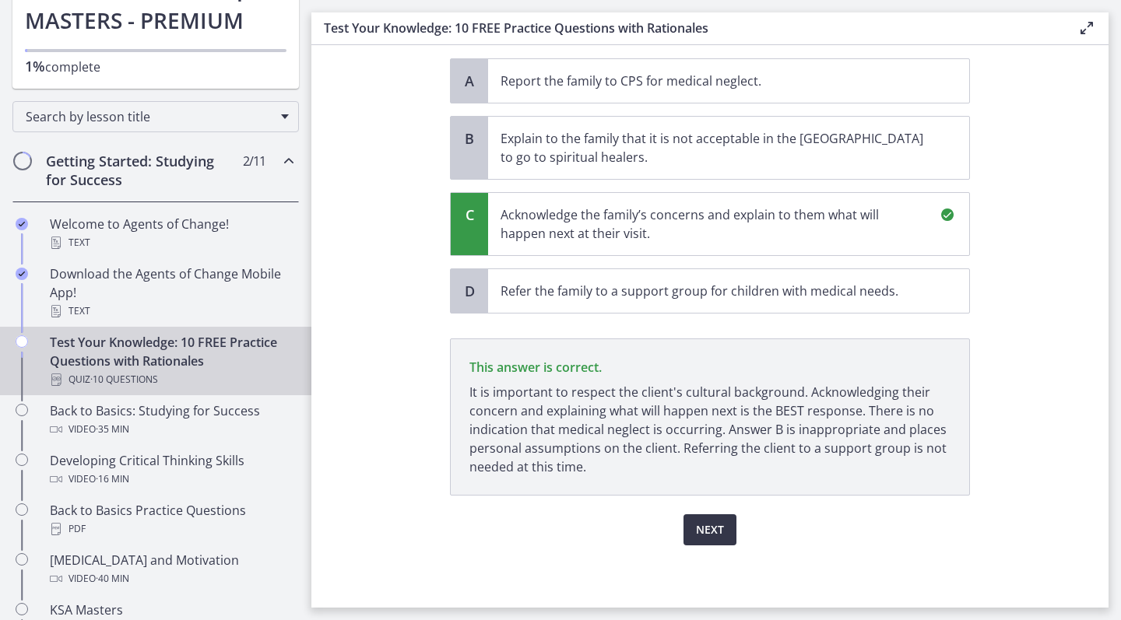
click at [710, 534] on span "Next" at bounding box center [710, 530] width 28 height 19
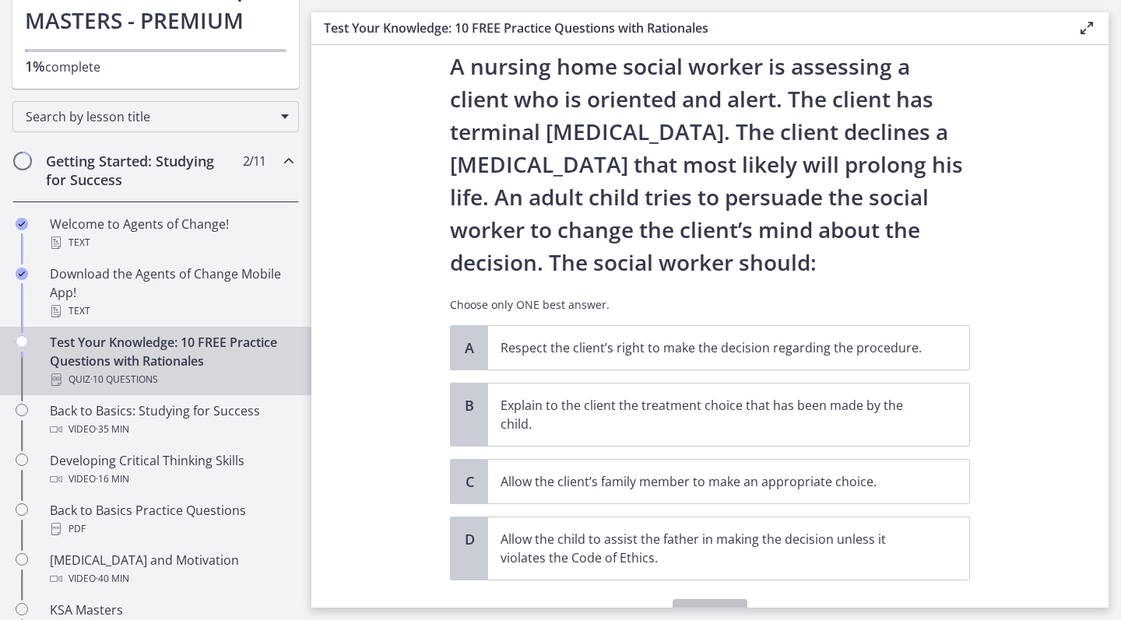
scroll to position [48, 0]
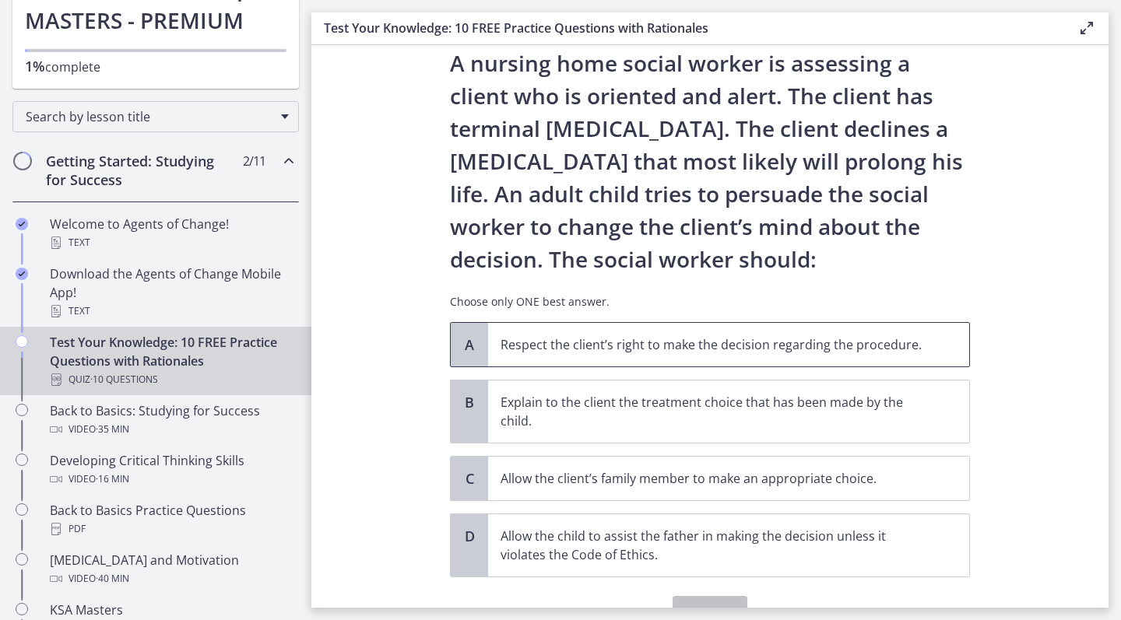
click at [897, 348] on p "Respect the client’s right to make the decision regarding the procedure." at bounding box center [712, 344] width 425 height 19
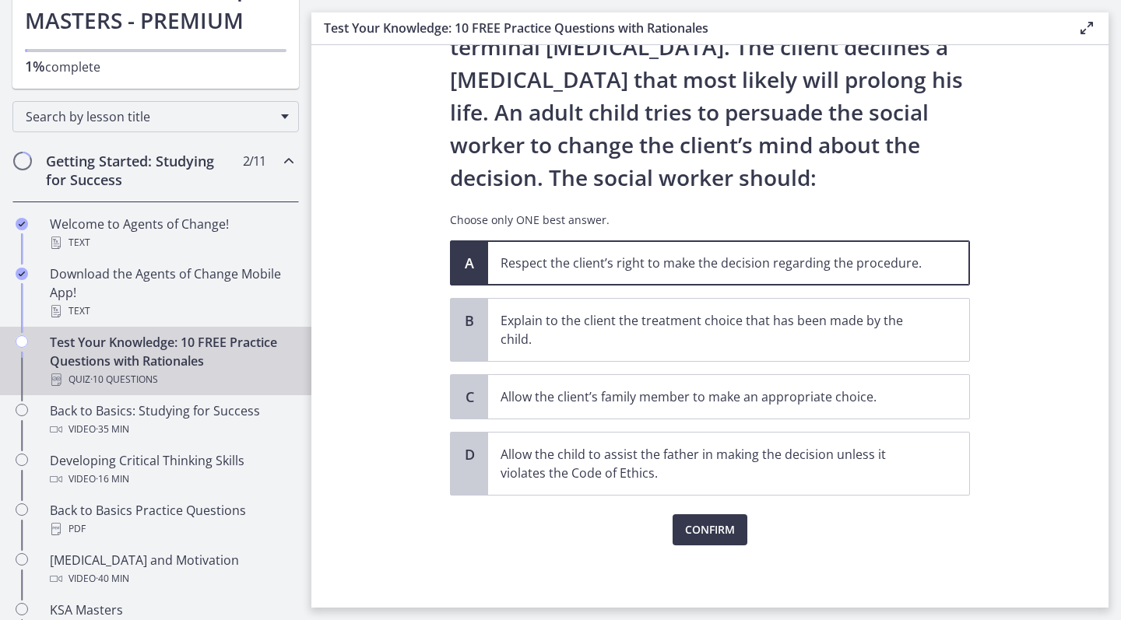
scroll to position [130, 0]
click at [718, 535] on span "Confirm" at bounding box center [710, 530] width 50 height 19
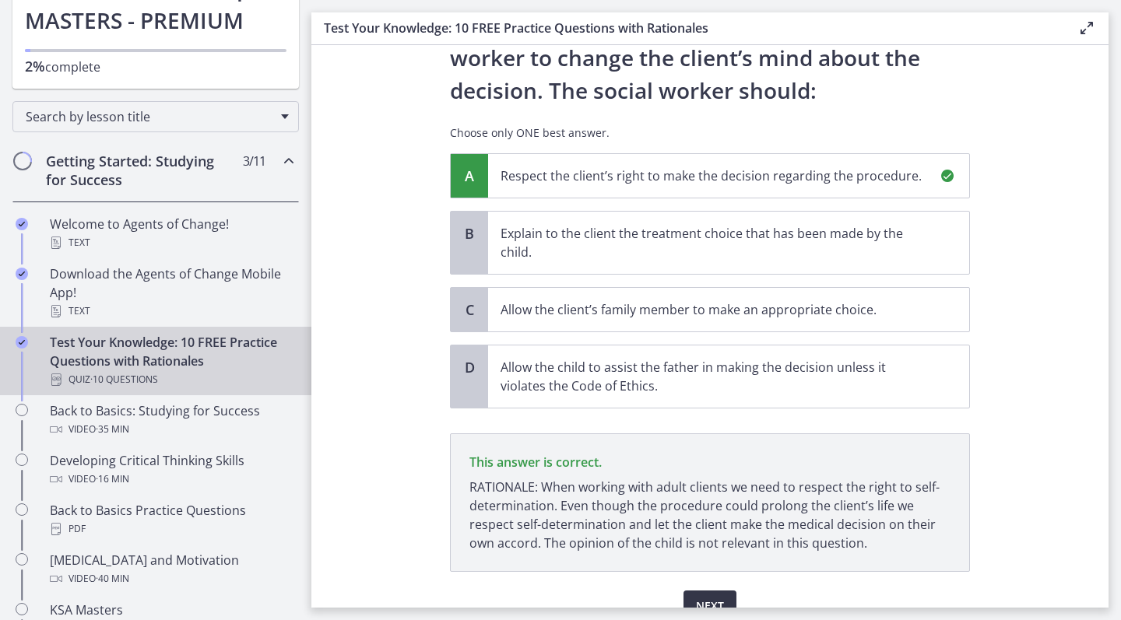
scroll to position [293, 0]
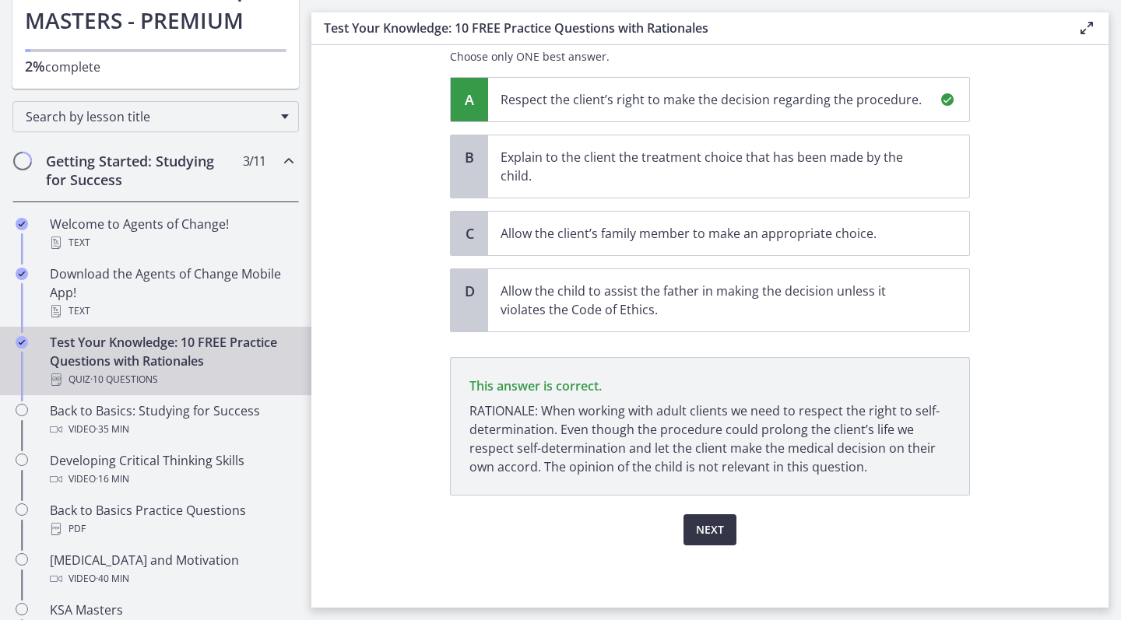
click at [710, 531] on span "Next" at bounding box center [710, 530] width 28 height 19
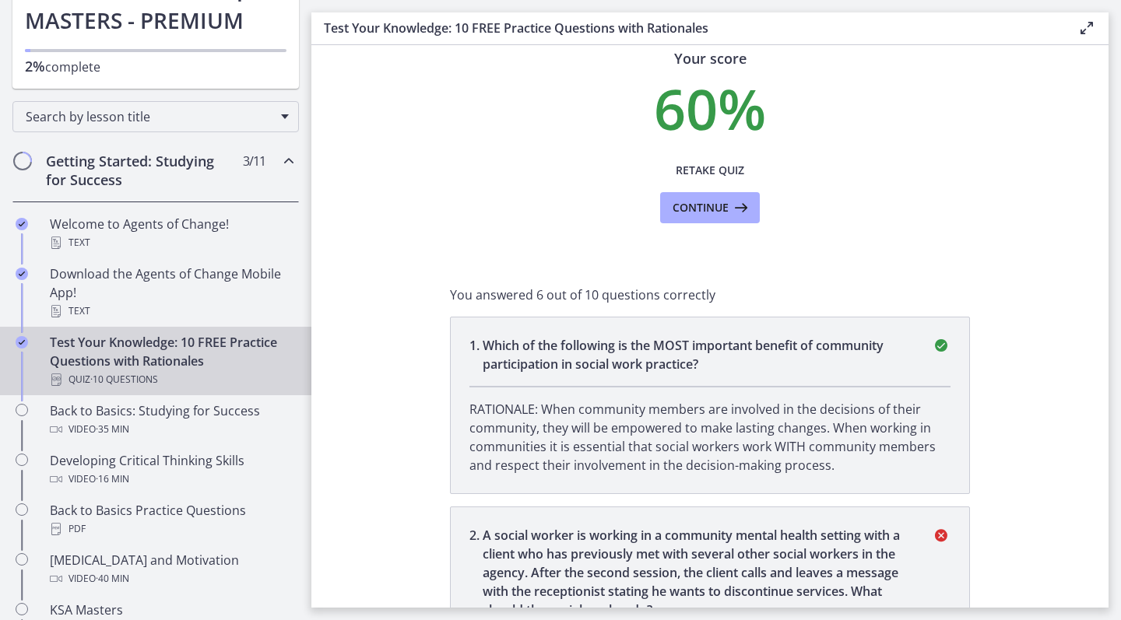
scroll to position [61, 0]
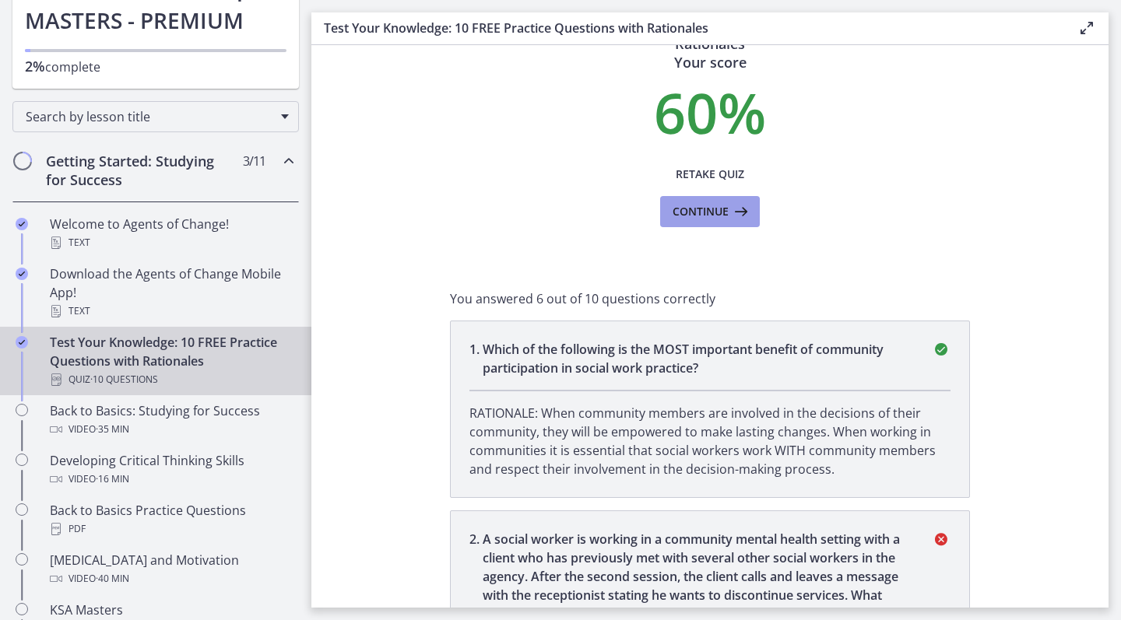
click at [742, 215] on icon at bounding box center [739, 211] width 22 height 19
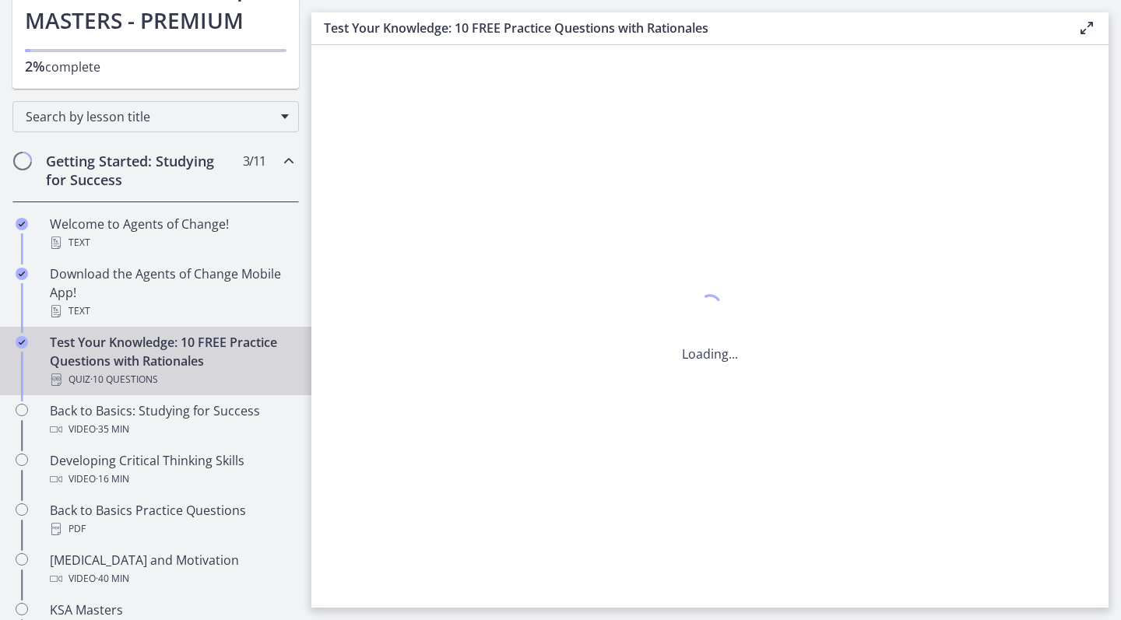
scroll to position [0, 0]
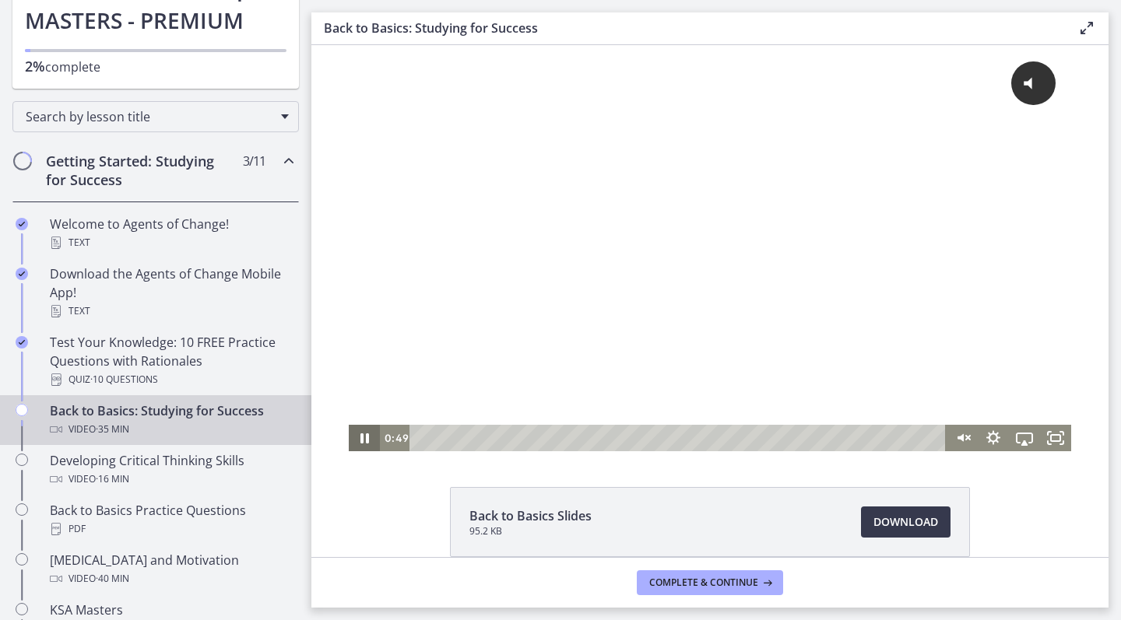
click at [364, 441] on icon "Pause" at bounding box center [364, 438] width 31 height 26
click at [364, 441] on icon "Play Video" at bounding box center [365, 438] width 9 height 13
click at [982, 85] on span "Click for sound" at bounding box center [956, 83] width 113 height 16
drag, startPoint x: 437, startPoint y: 440, endPoint x: 348, endPoint y: 447, distance: 89.0
click at [348, 447] on div "Click for sound @keyframes VOLUME_SMALL_WAVE_FLASH { 0% { opacity: 0; } 33% { o…" at bounding box center [709, 248] width 797 height 406
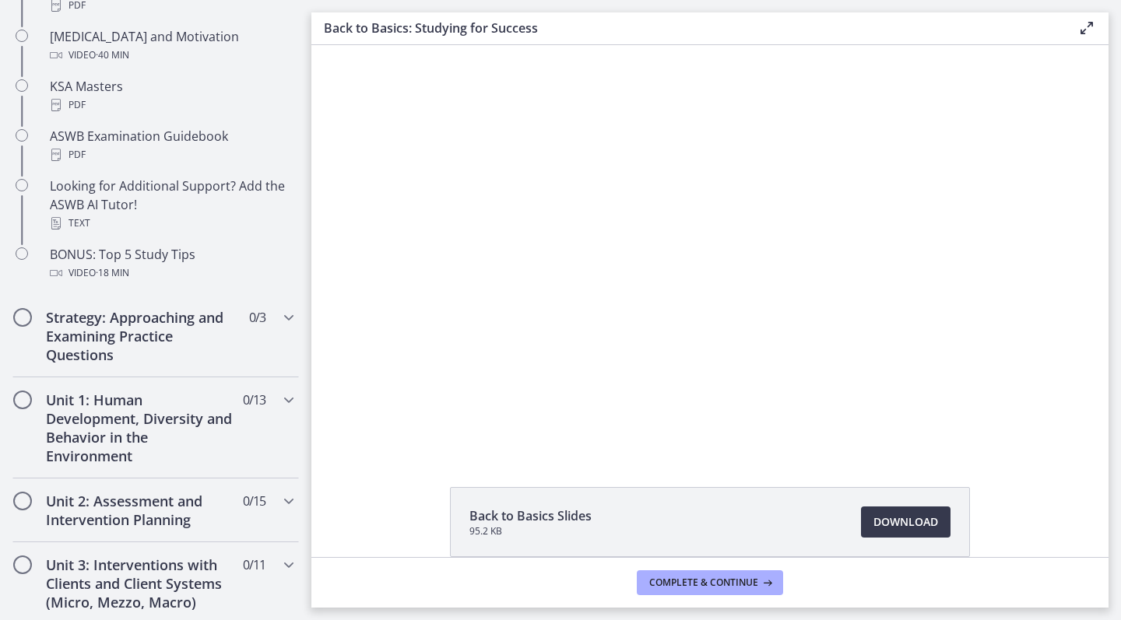
scroll to position [690, 0]
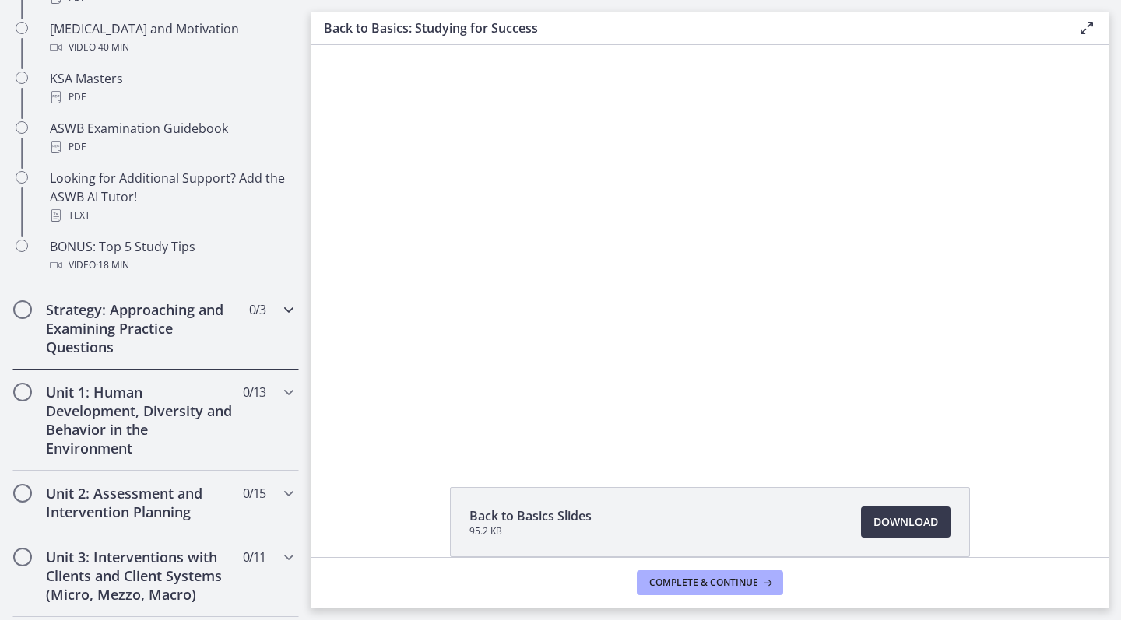
click at [291, 311] on icon "Chapters" at bounding box center [288, 309] width 19 height 19
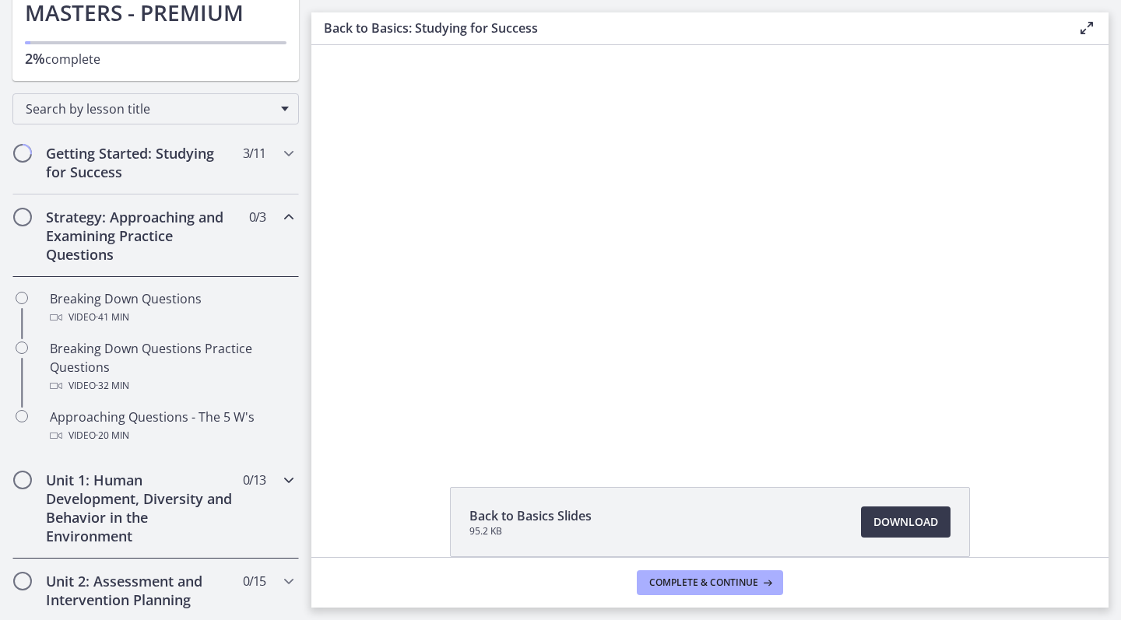
scroll to position [161, 0]
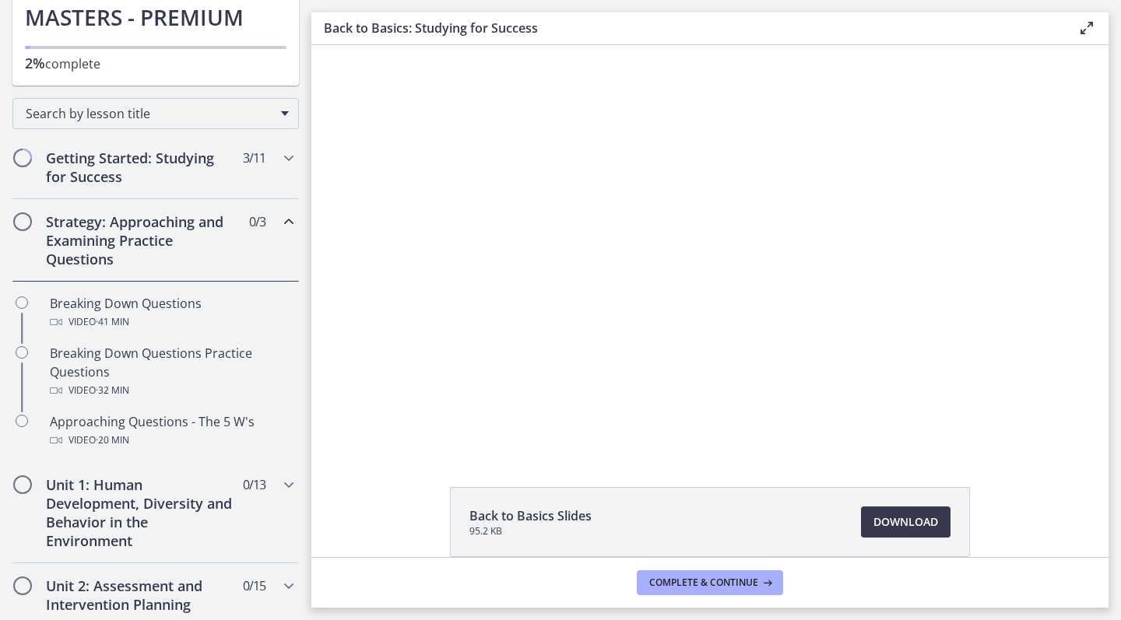
click at [285, 222] on icon "Chapters" at bounding box center [288, 221] width 19 height 19
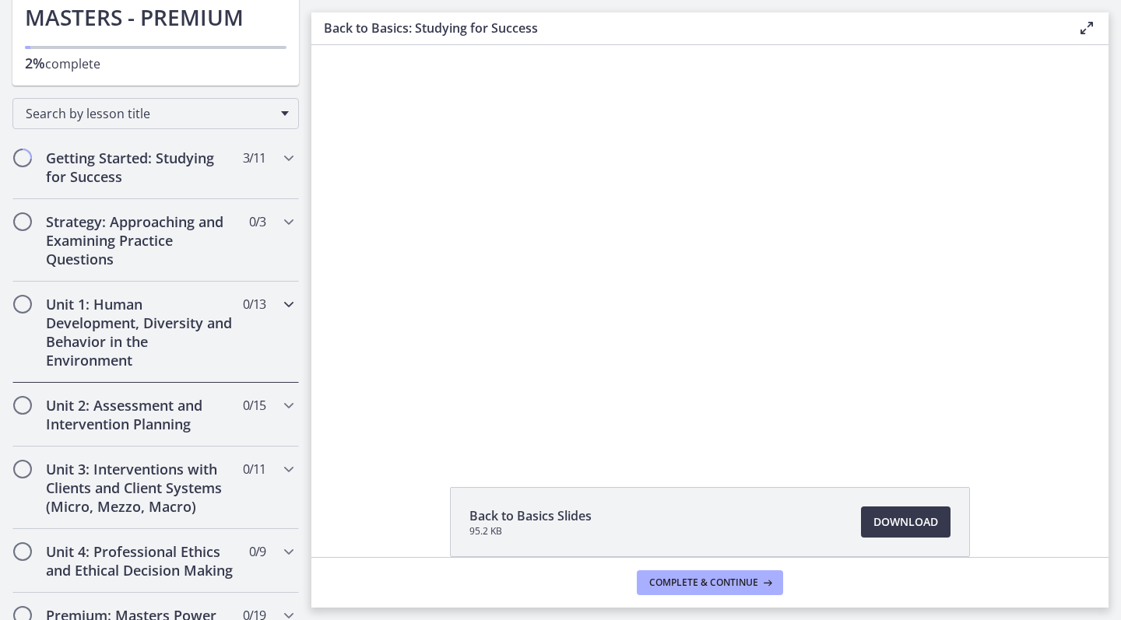
click at [290, 308] on icon "Chapters" at bounding box center [288, 304] width 19 height 19
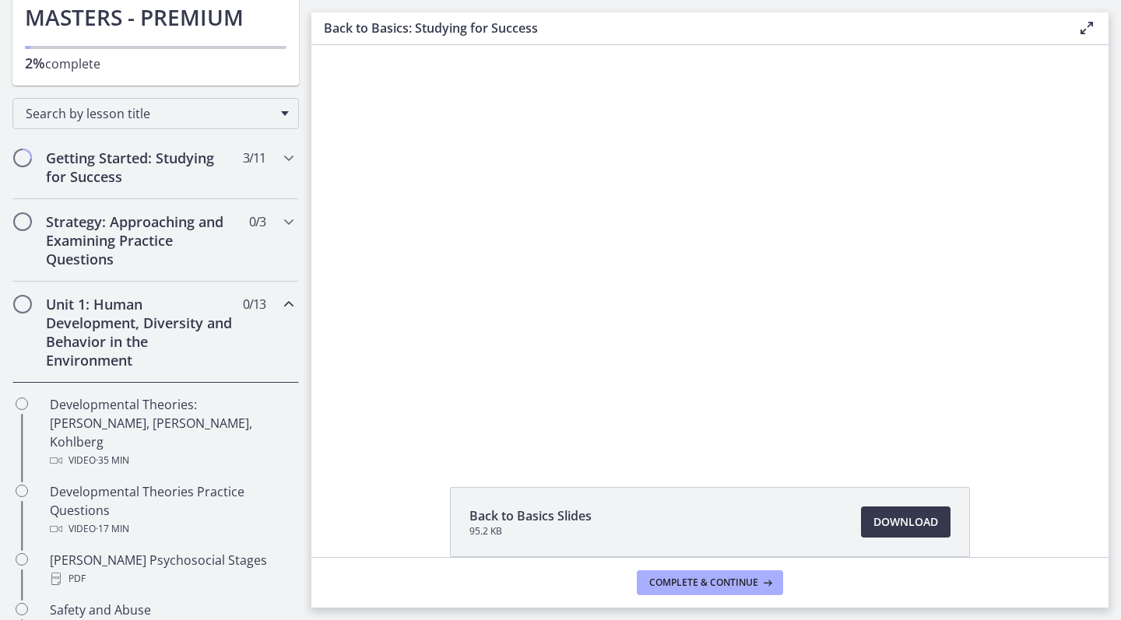
click at [290, 308] on icon "Chapters" at bounding box center [288, 304] width 19 height 19
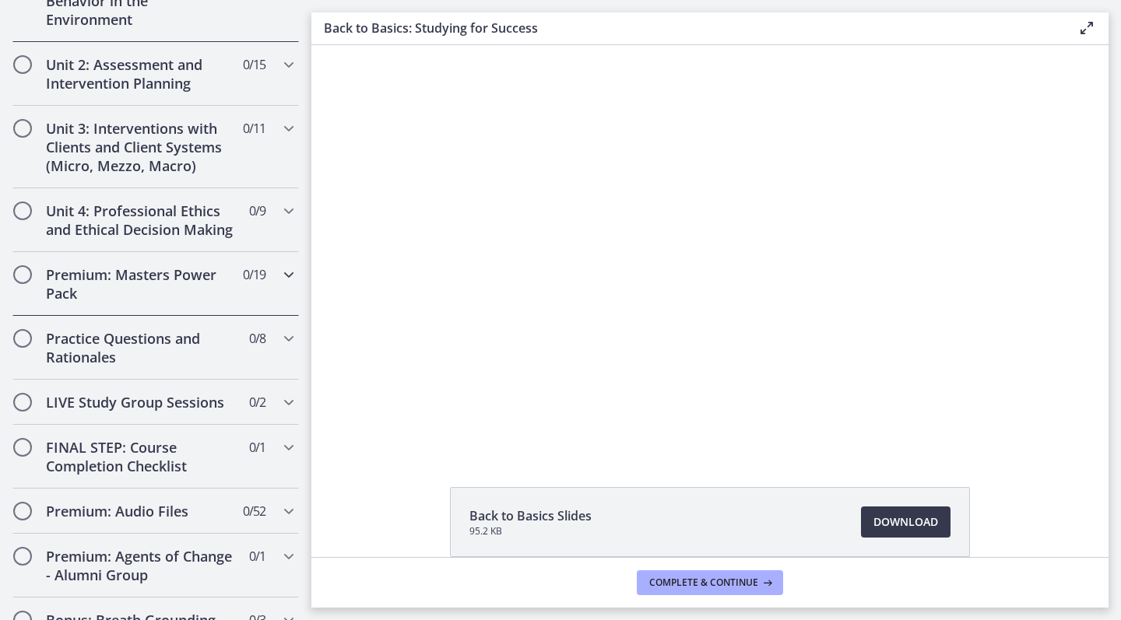
scroll to position [508, 0]
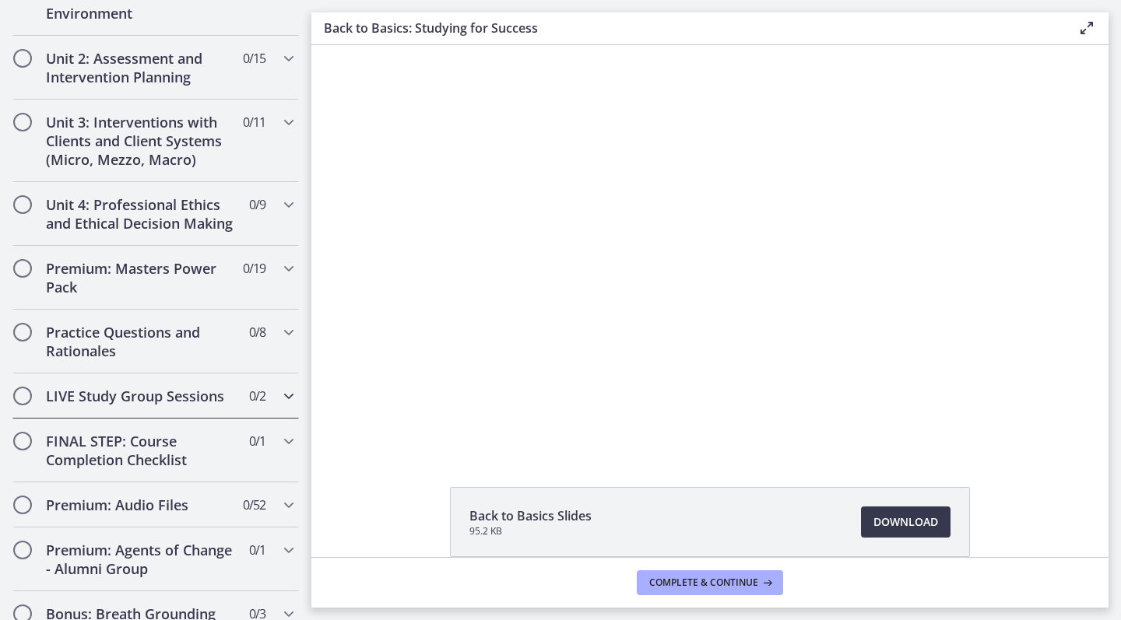
click at [286, 395] on icon "Chapters" at bounding box center [288, 396] width 19 height 19
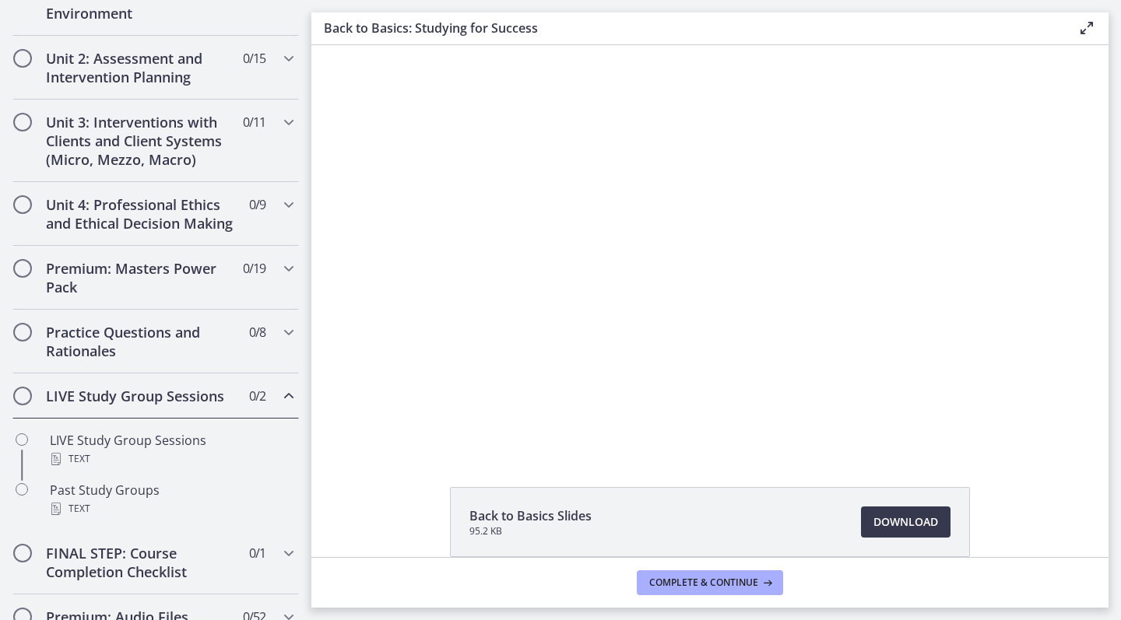
click at [286, 395] on icon "Chapters" at bounding box center [288, 396] width 19 height 19
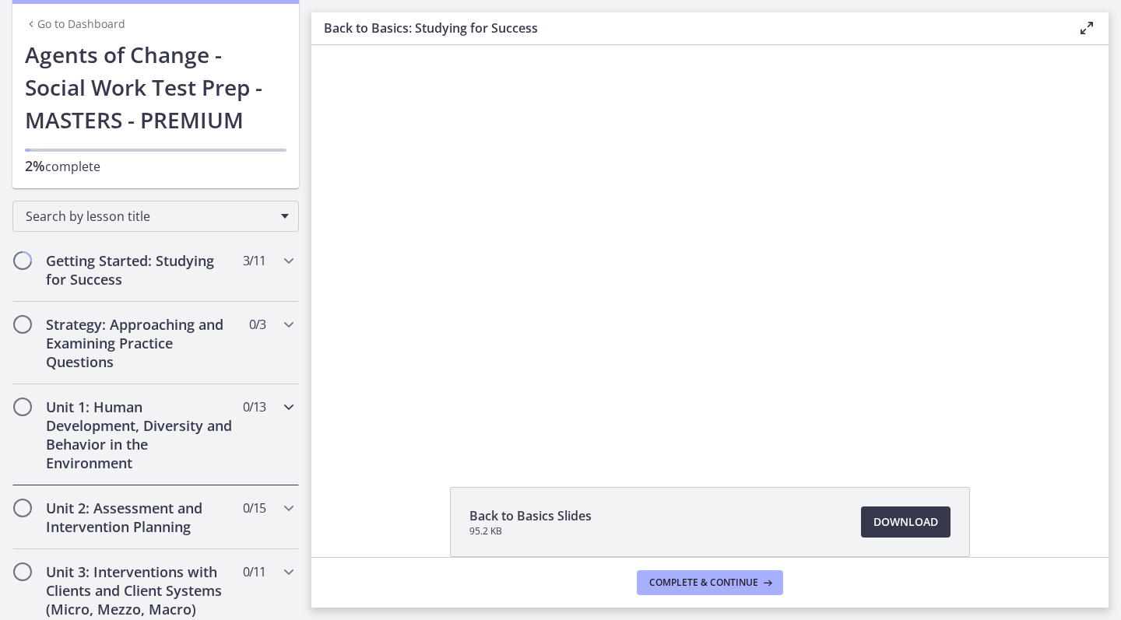
scroll to position [54, 0]
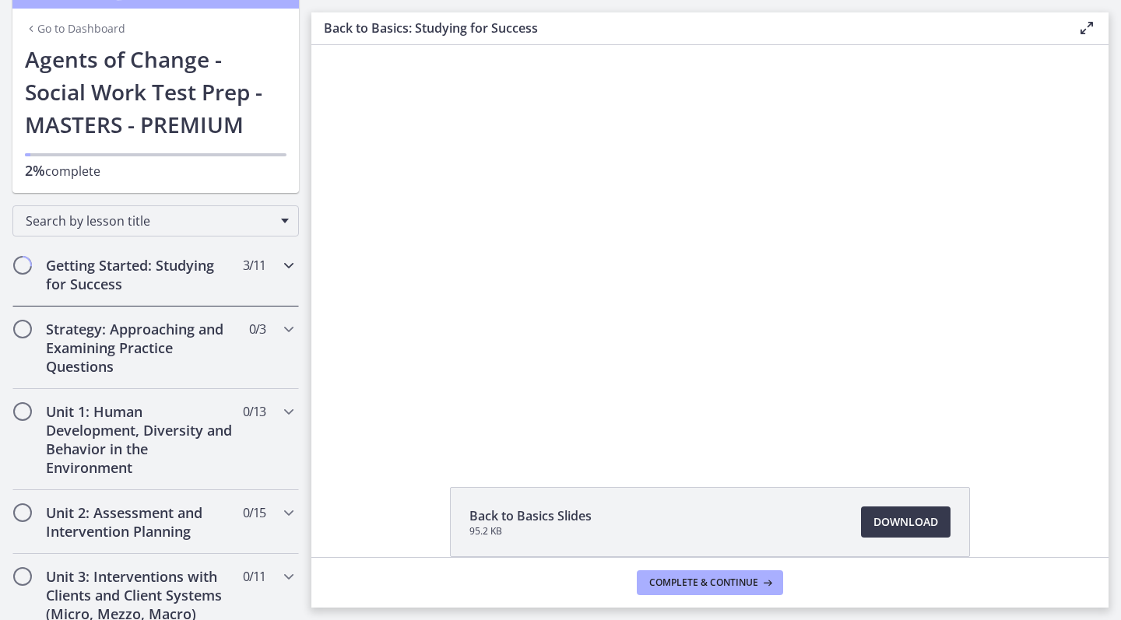
click at [286, 262] on icon "Chapters" at bounding box center [288, 265] width 19 height 19
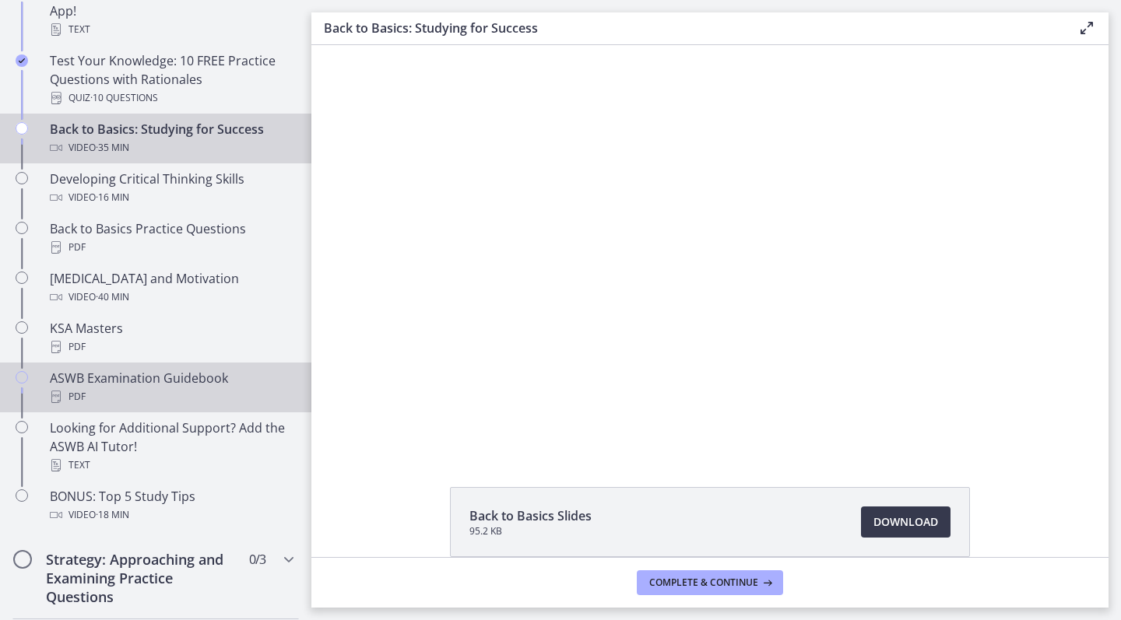
scroll to position [441, 0]
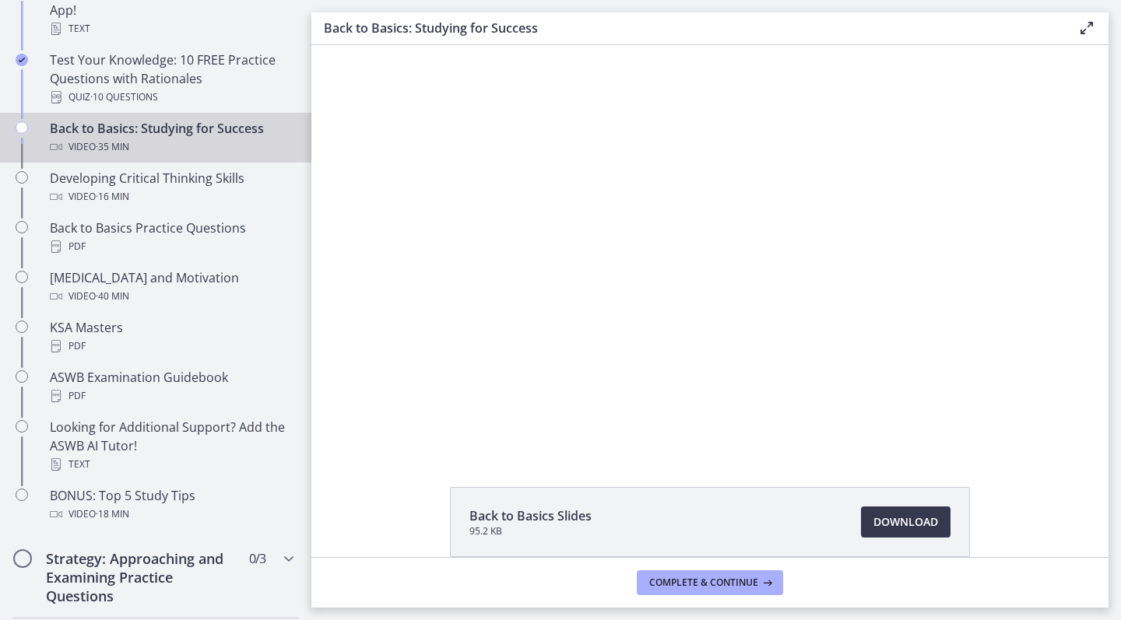
click at [592, 339] on div at bounding box center [710, 248] width 722 height 406
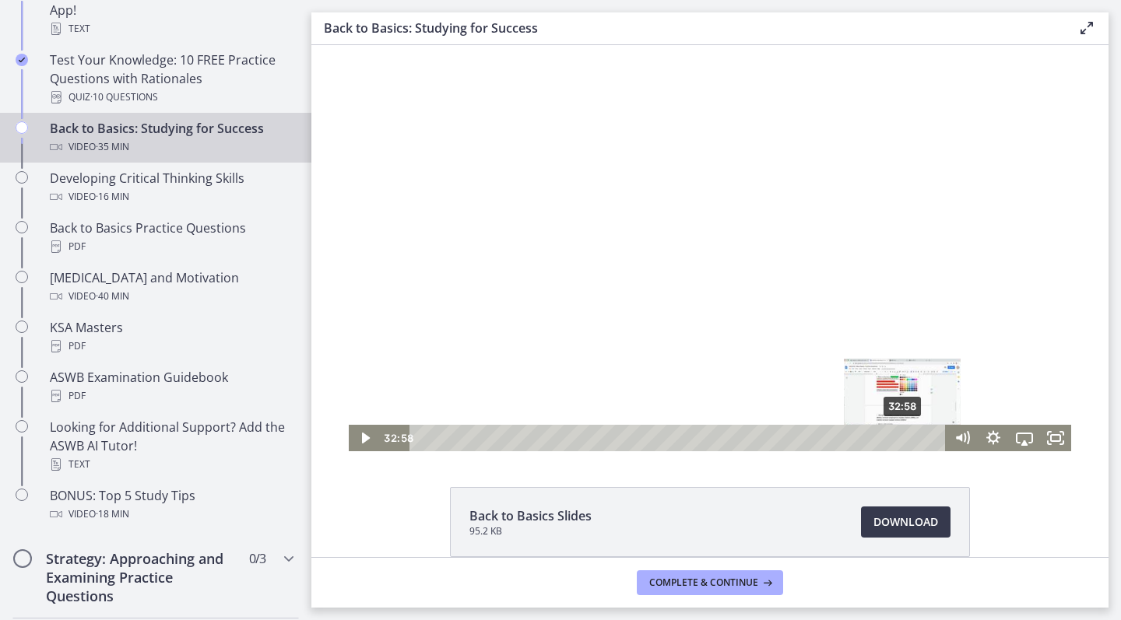
click at [904, 439] on div "Playbar" at bounding box center [902, 438] width 9 height 9
click at [795, 328] on div at bounding box center [710, 248] width 722 height 406
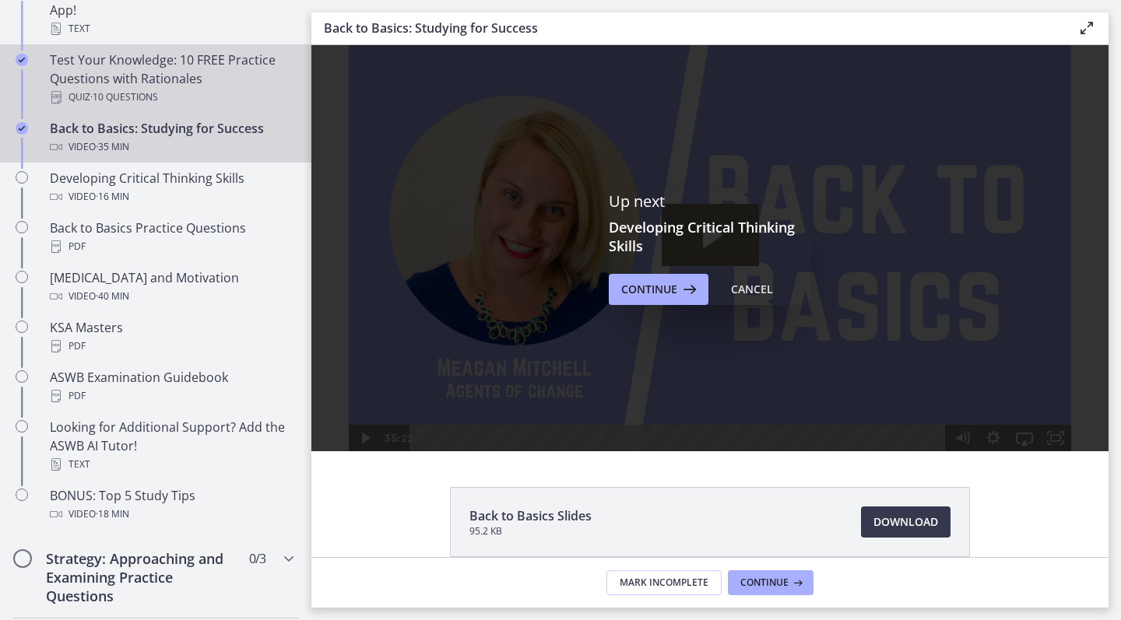
scroll to position [0, 0]
